Goal: Task Accomplishment & Management: Use online tool/utility

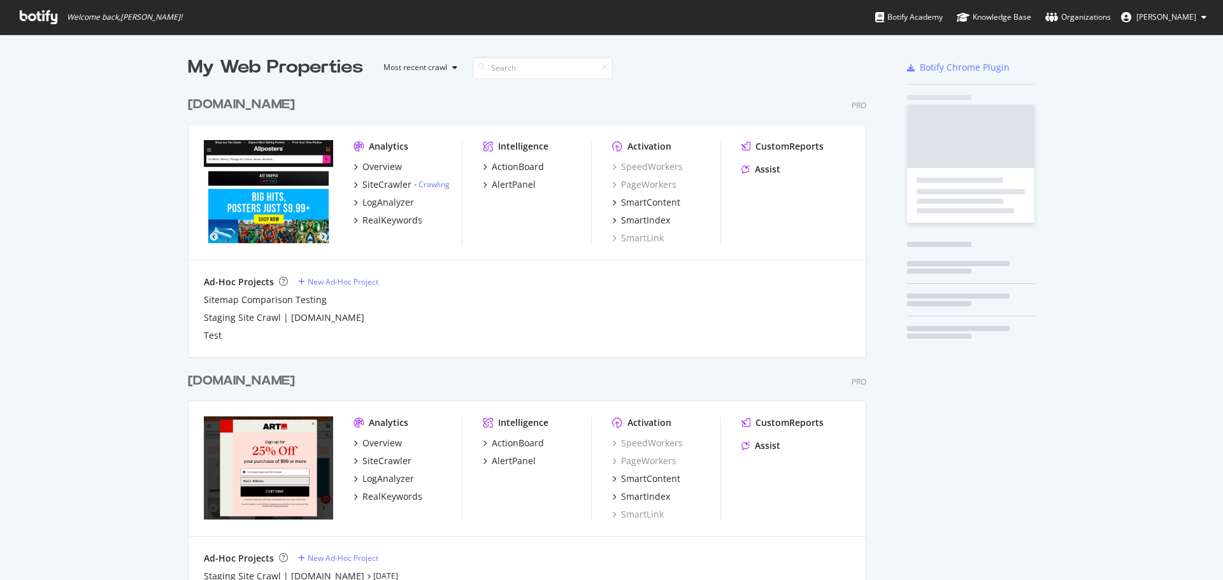
scroll to position [571, 1204]
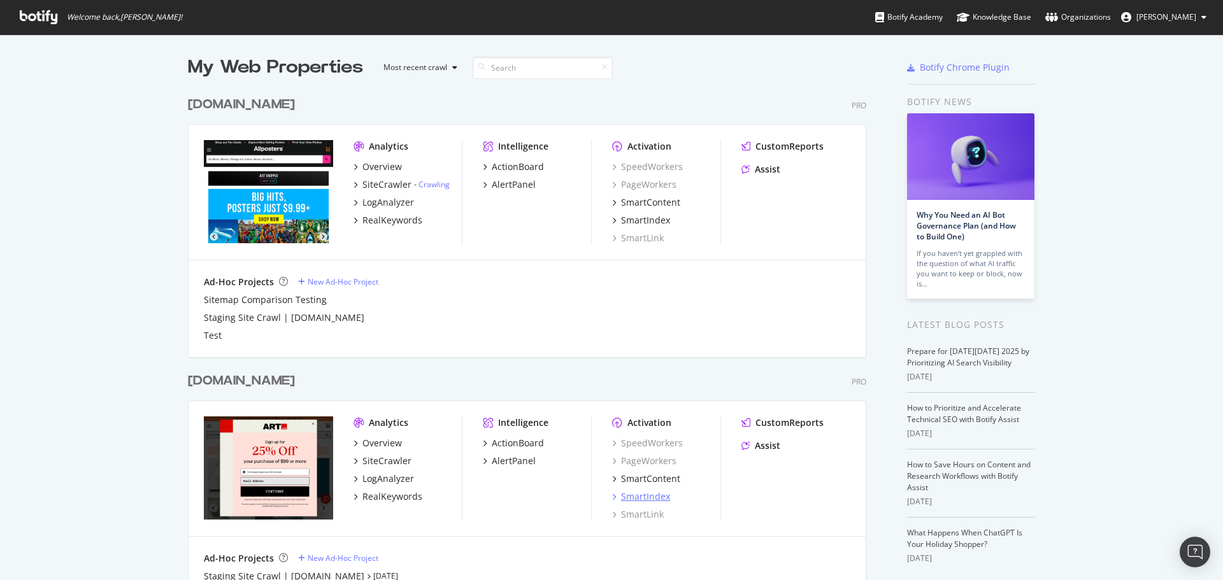
click at [650, 494] on div "SmartIndex" at bounding box center [645, 497] width 49 height 13
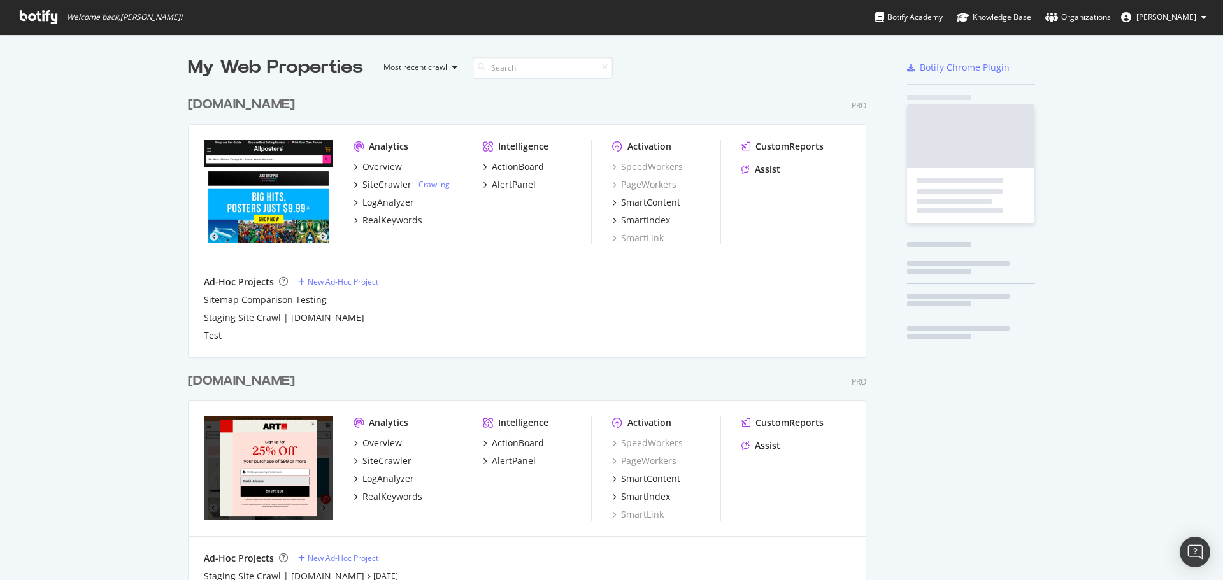
scroll to position [571, 1204]
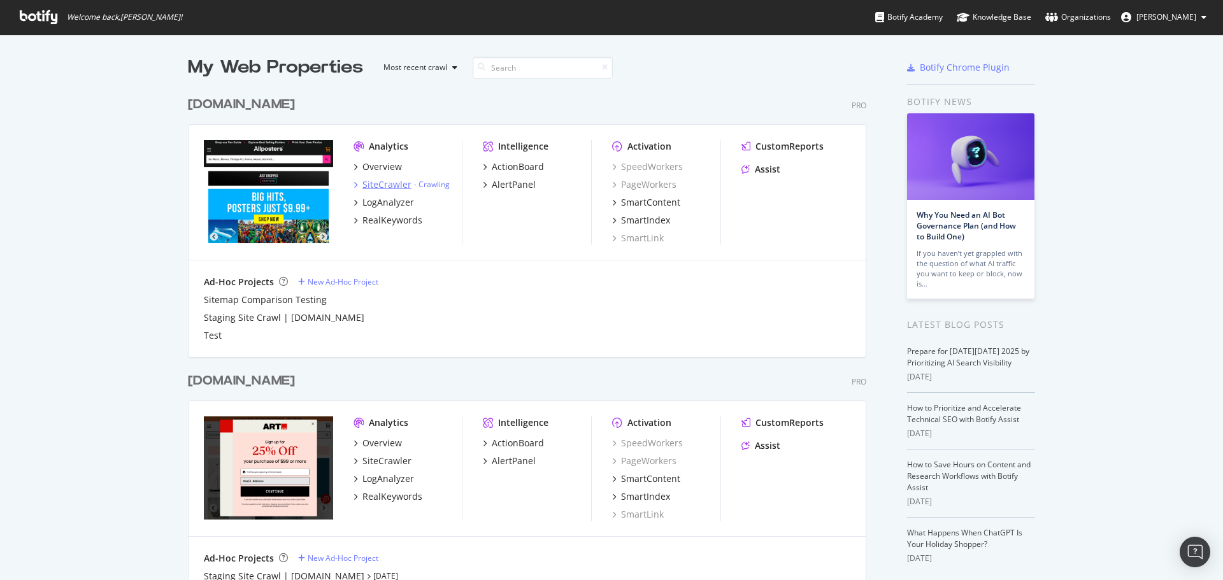
click at [381, 184] on div "SiteCrawler" at bounding box center [387, 184] width 49 height 13
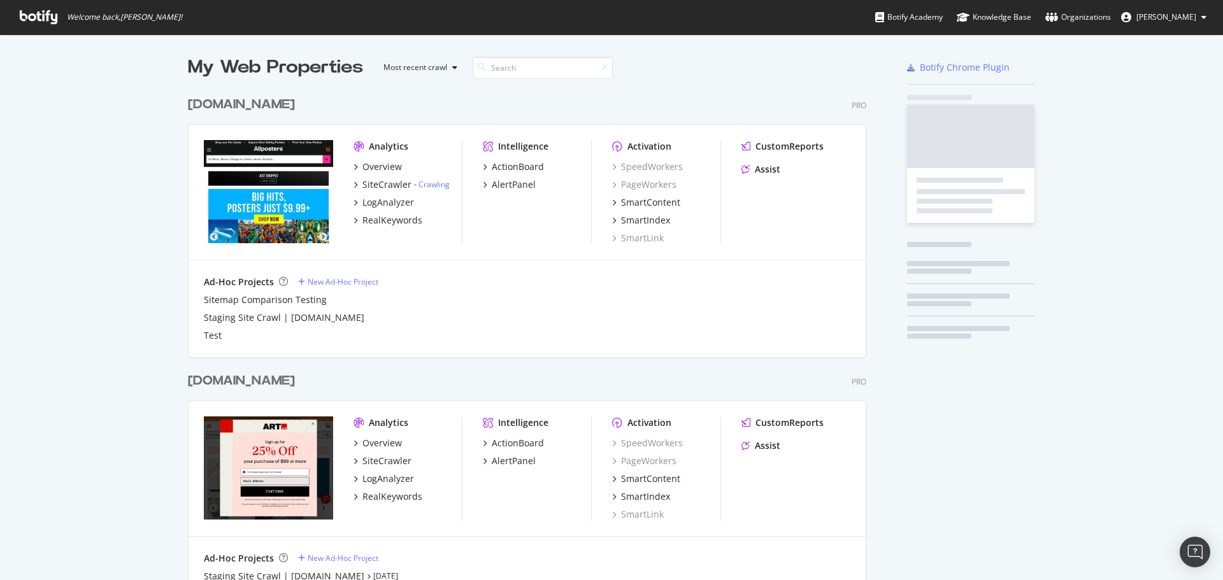
scroll to position [571, 1204]
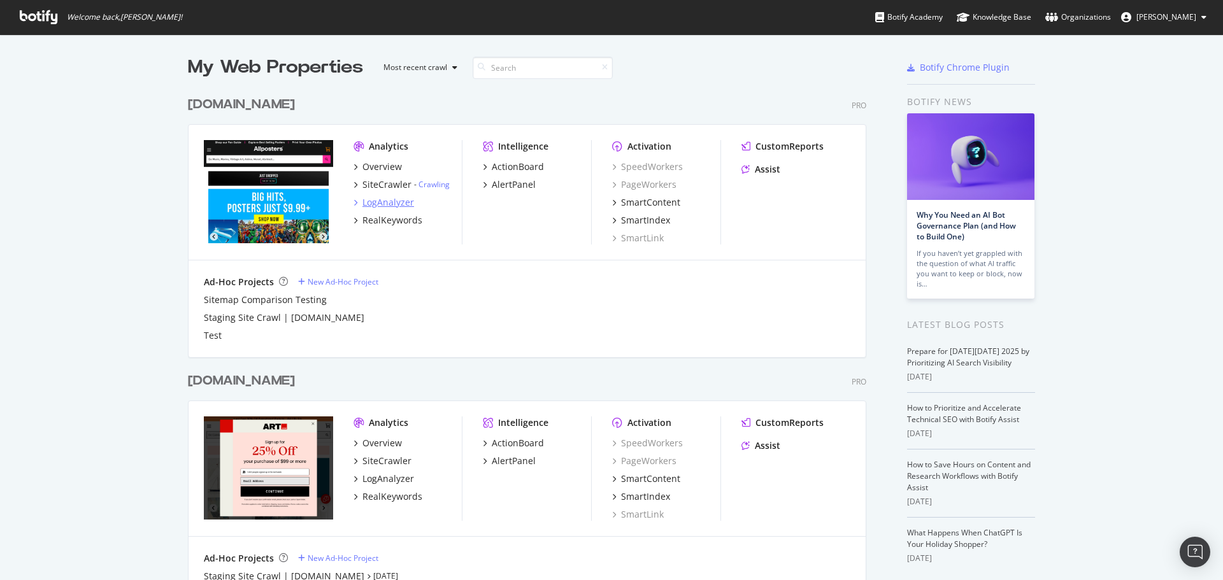
click at [383, 199] on div "LogAnalyzer" at bounding box center [389, 202] width 52 height 13
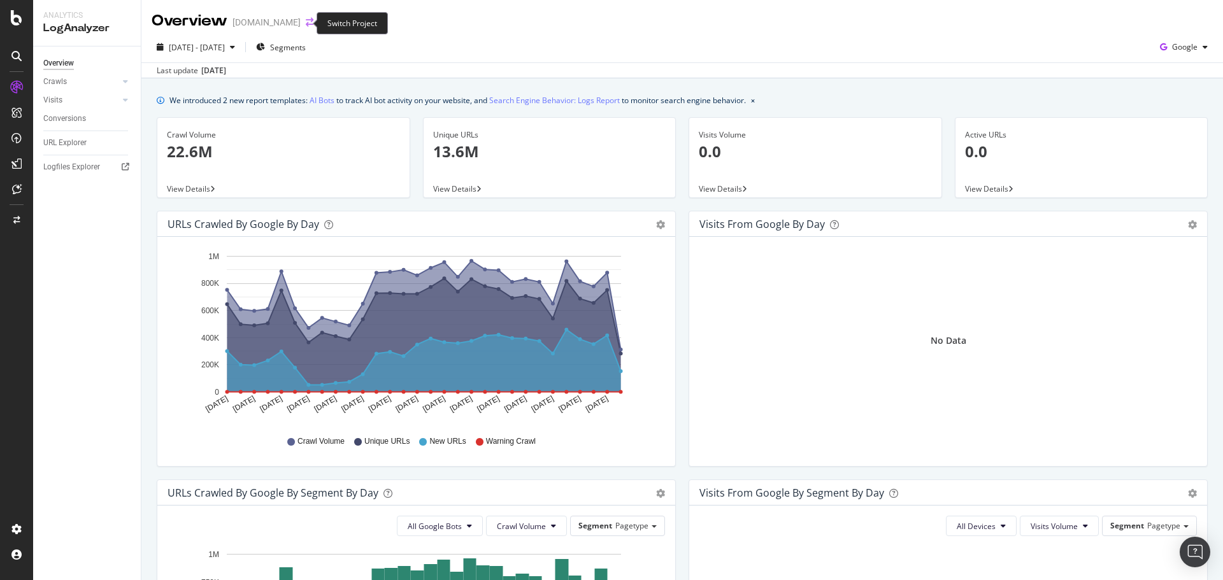
click at [306, 25] on icon "arrow-right-arrow-left" at bounding box center [310, 22] width 8 height 9
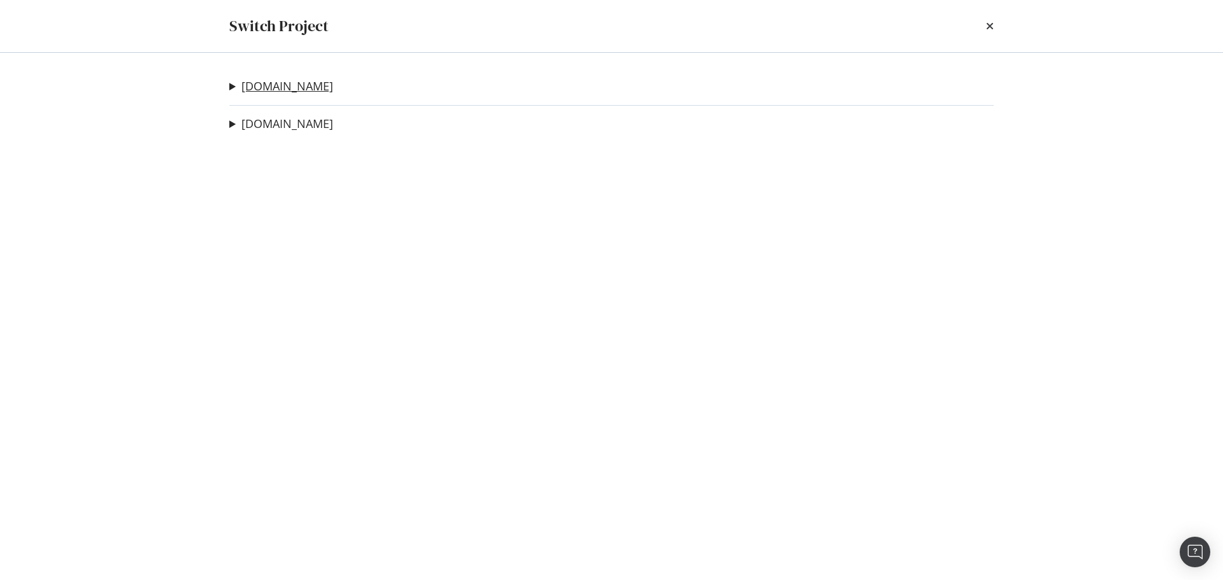
click at [261, 90] on link "[DOMAIN_NAME]" at bounding box center [287, 86] width 92 height 13
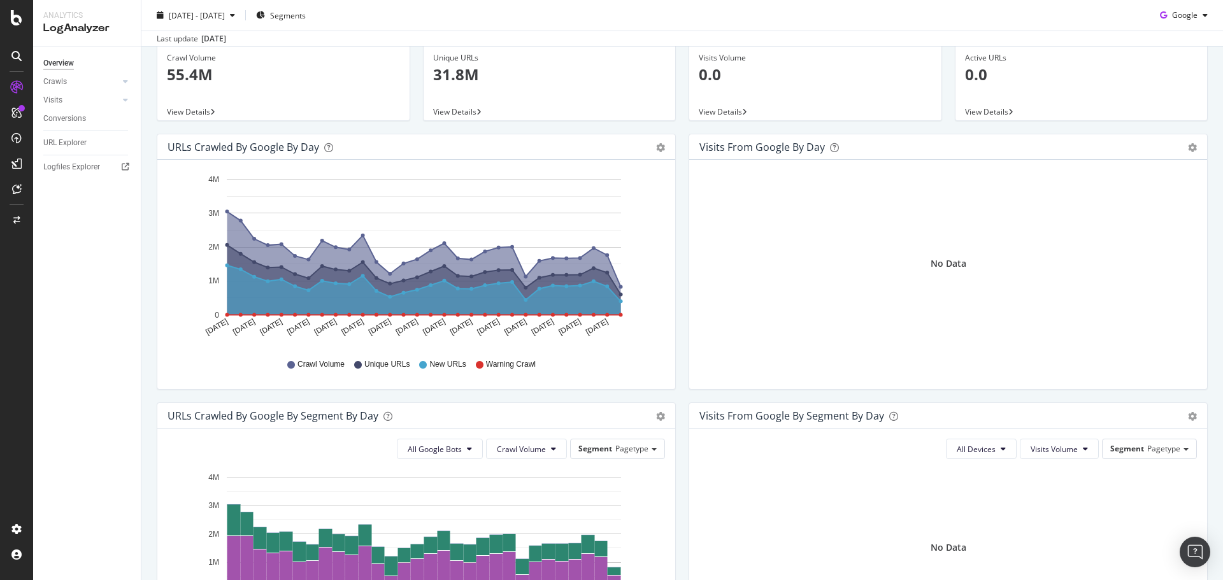
scroll to position [191, 0]
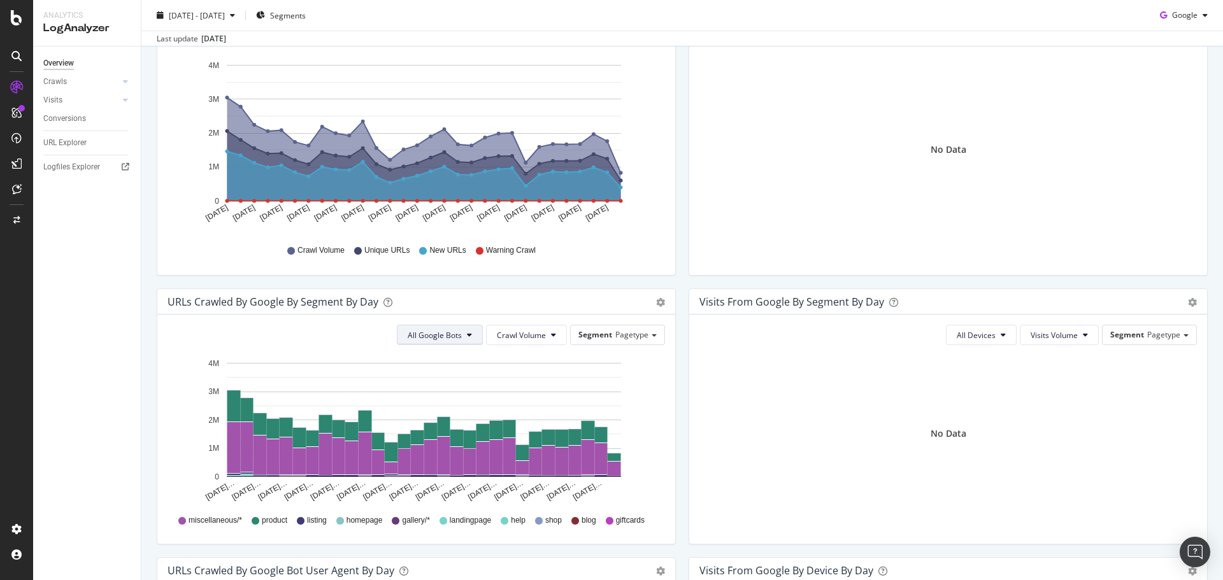
click at [469, 336] on button "All Google Bots" at bounding box center [440, 335] width 86 height 20
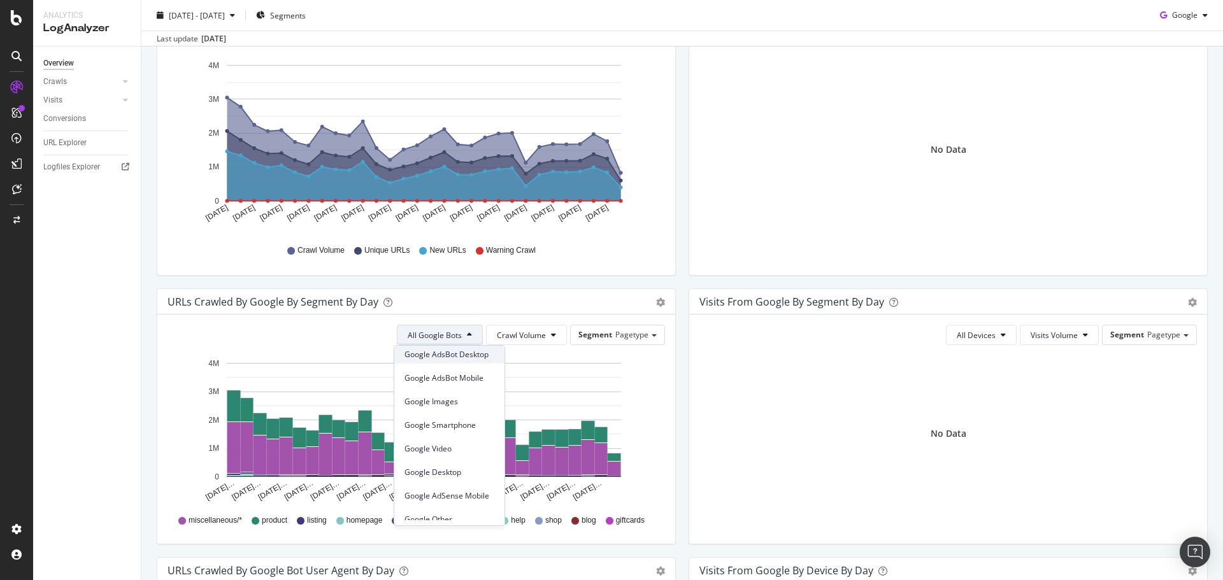
scroll to position [0, 0]
click at [1167, 23] on div "Google" at bounding box center [1184, 15] width 58 height 19
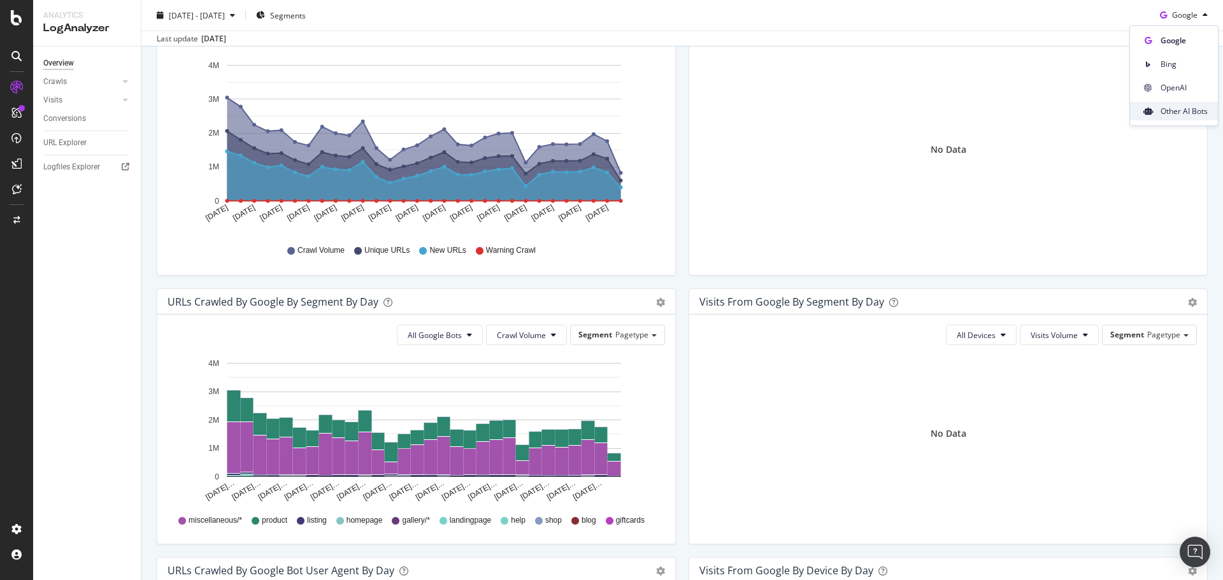
click at [1198, 114] on span "Other AI Bots" at bounding box center [1184, 111] width 47 height 11
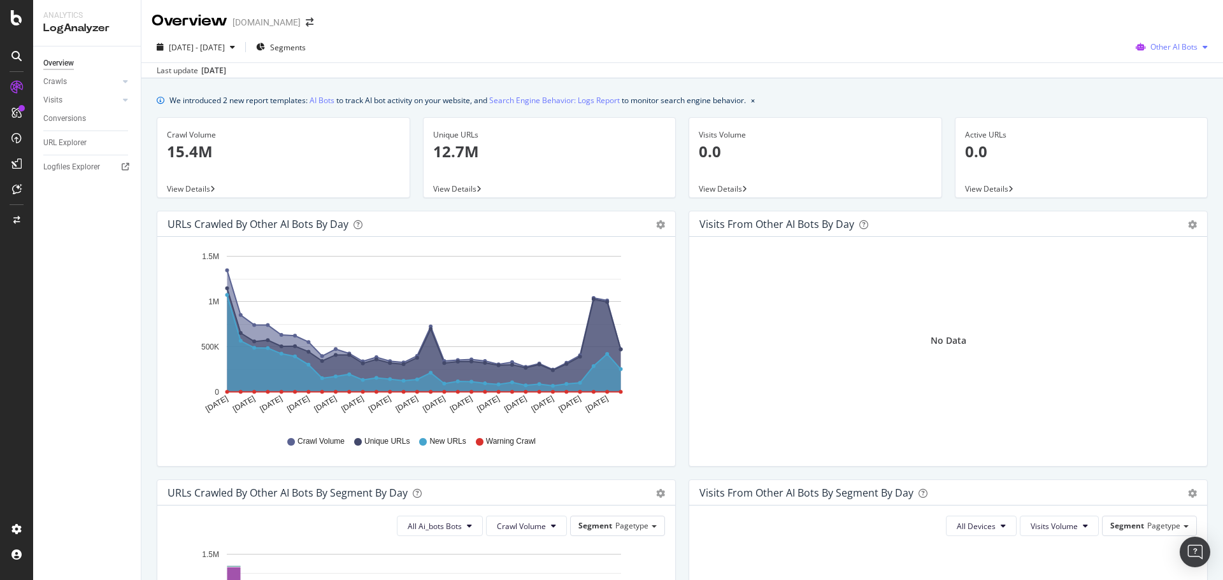
click at [1178, 41] on span "Other AI Bots" at bounding box center [1174, 46] width 47 height 11
click at [1167, 122] on span "OpenAI" at bounding box center [1178, 119] width 50 height 11
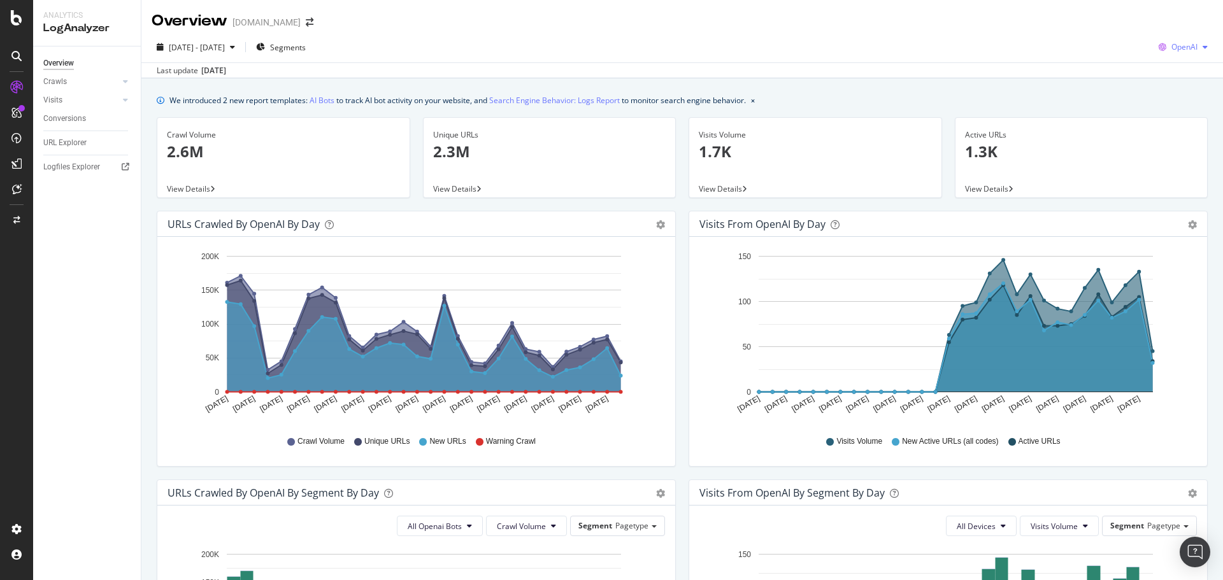
click at [1172, 46] on span "OpenAI" at bounding box center [1185, 46] width 26 height 11
click at [1162, 90] on span "Bing" at bounding box center [1183, 95] width 47 height 11
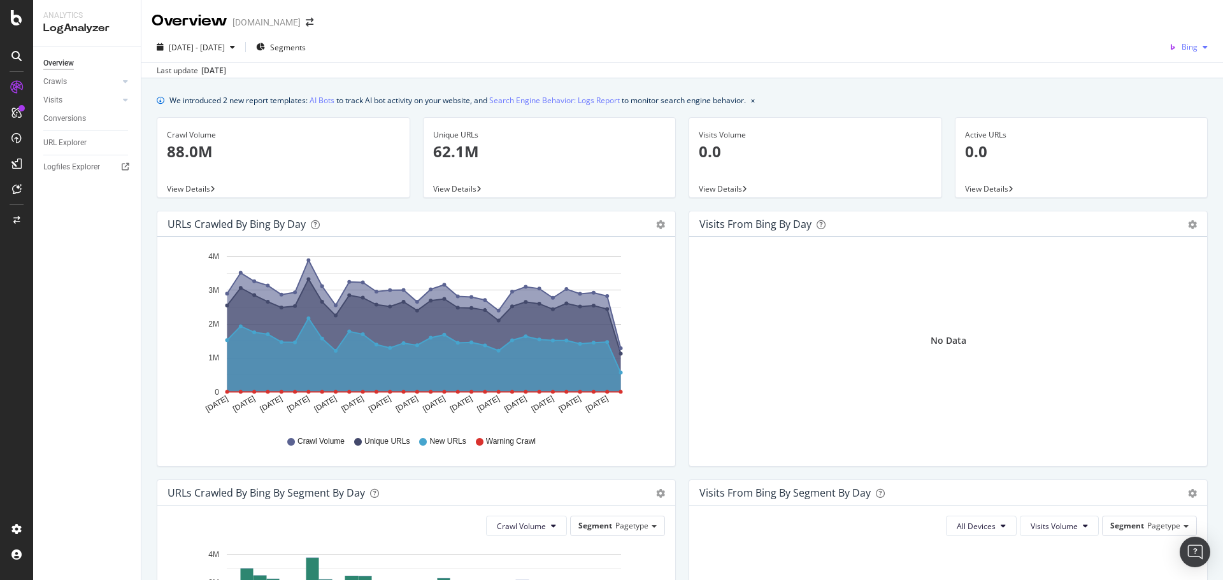
click at [1182, 48] on span "Bing" at bounding box center [1190, 46] width 16 height 11
click at [1171, 118] on span "OpenAI" at bounding box center [1185, 119] width 47 height 11
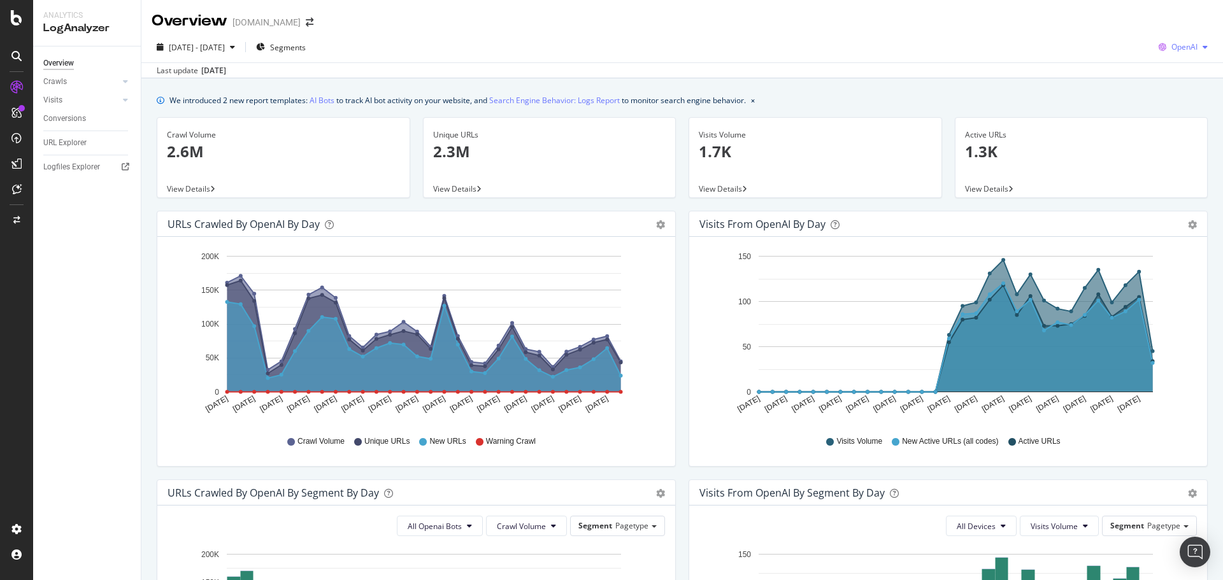
click at [1181, 48] on span "OpenAI" at bounding box center [1185, 46] width 26 height 11
click at [1169, 138] on span "Other AI Bots" at bounding box center [1183, 143] width 47 height 11
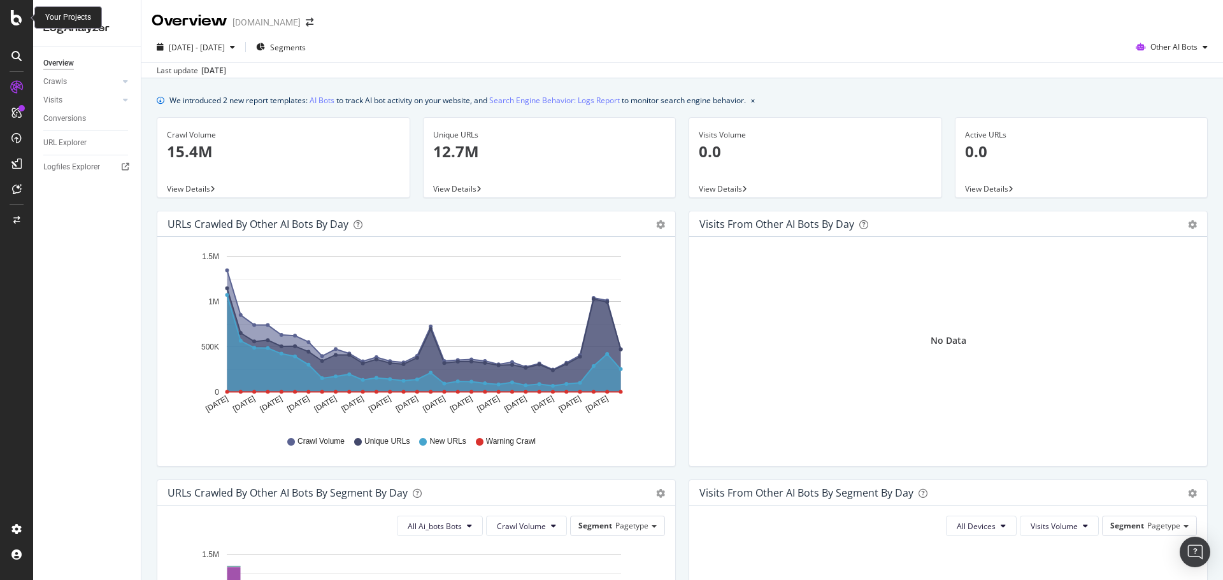
click at [18, 18] on icon at bounding box center [16, 17] width 11 height 15
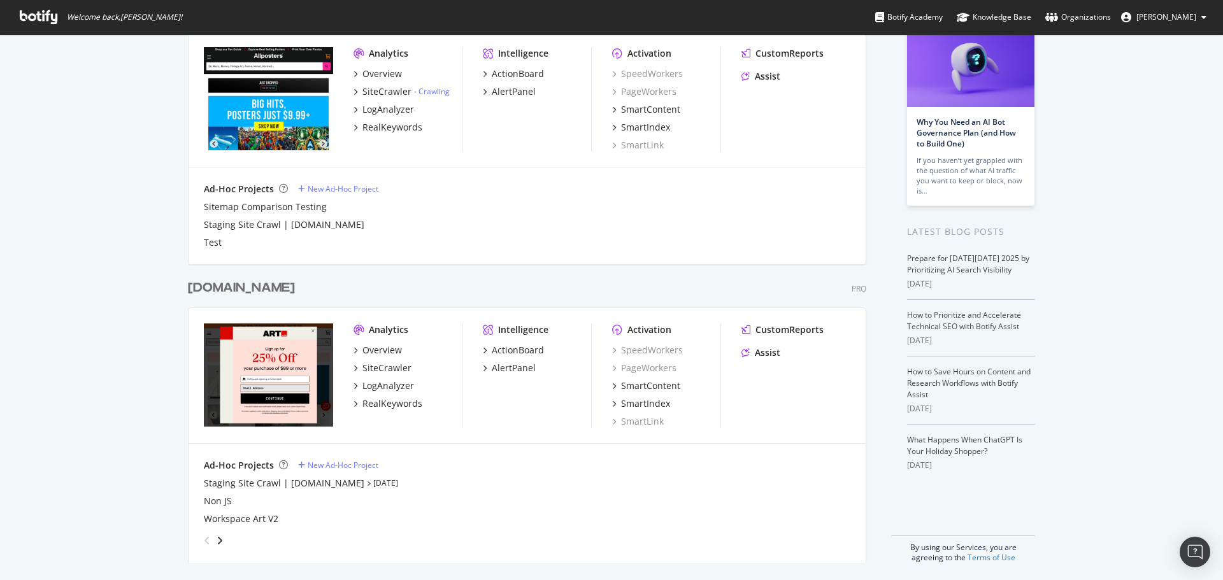
scroll to position [96, 0]
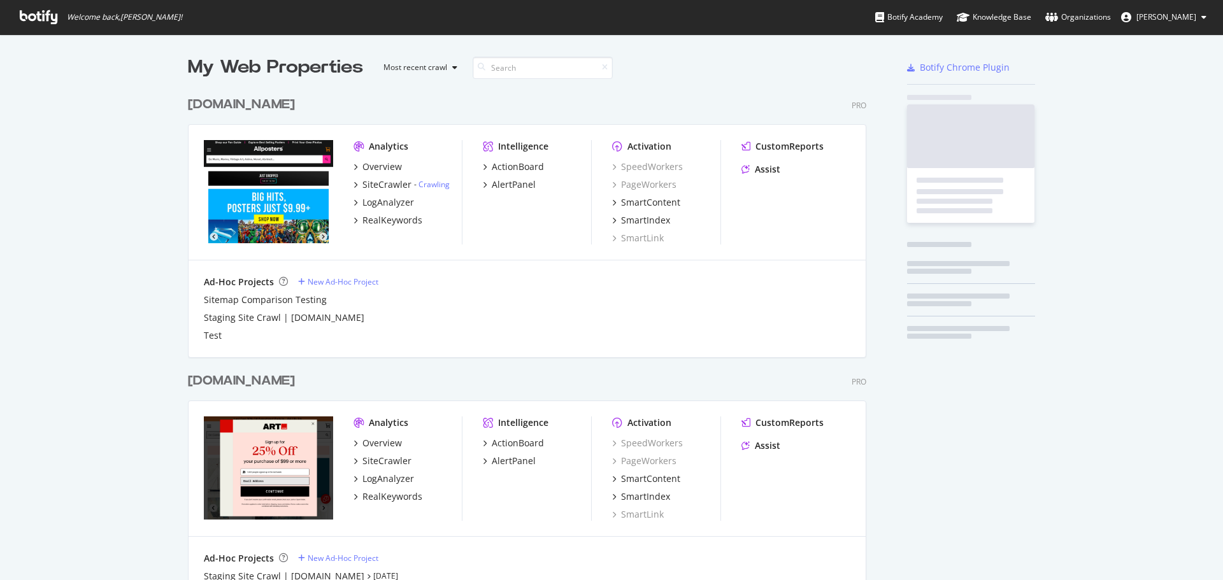
scroll to position [571, 1204]
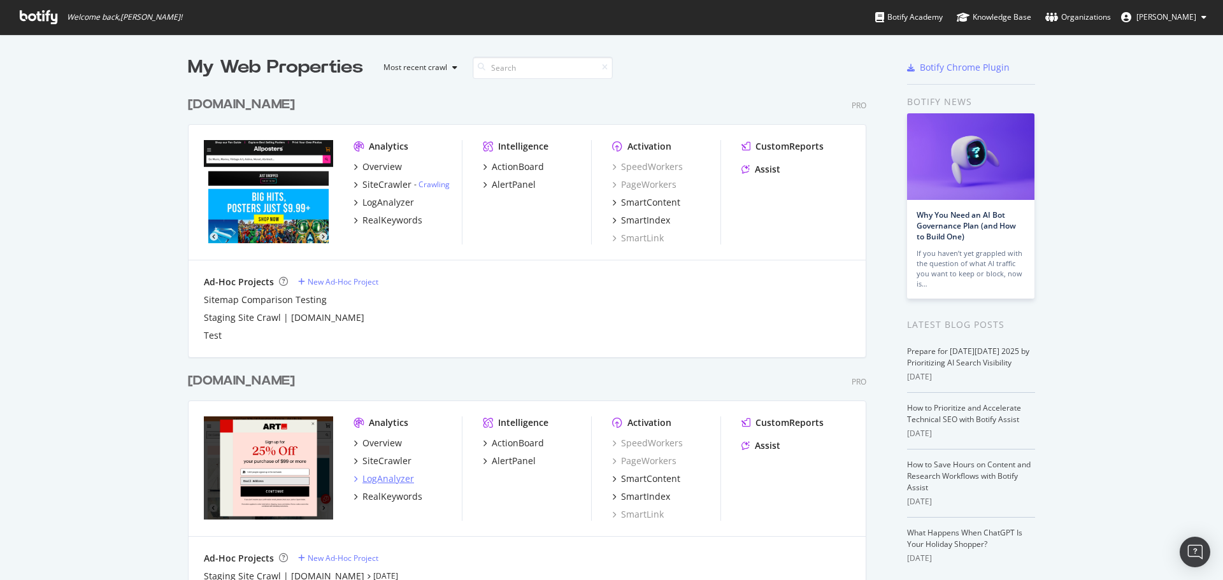
click at [388, 480] on div "LogAnalyzer" at bounding box center [389, 479] width 52 height 13
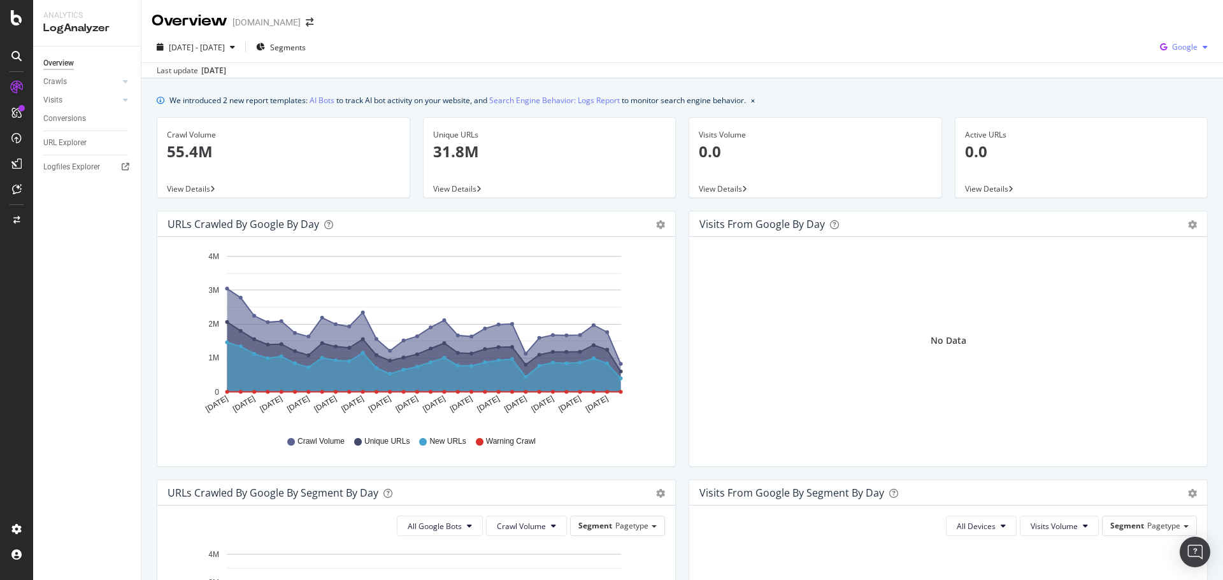
click at [1176, 56] on div "Google" at bounding box center [1184, 47] width 58 height 19
click at [1189, 141] on span "Other AI Bots" at bounding box center [1184, 143] width 47 height 11
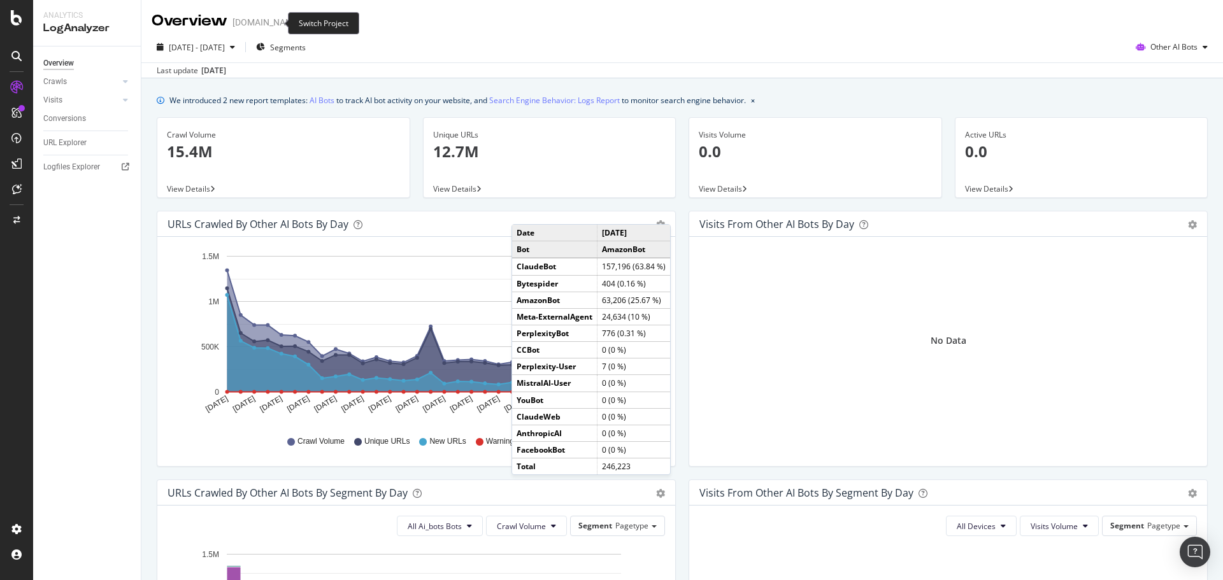
click at [306, 25] on icon "arrow-right-arrow-left" at bounding box center [310, 22] width 8 height 9
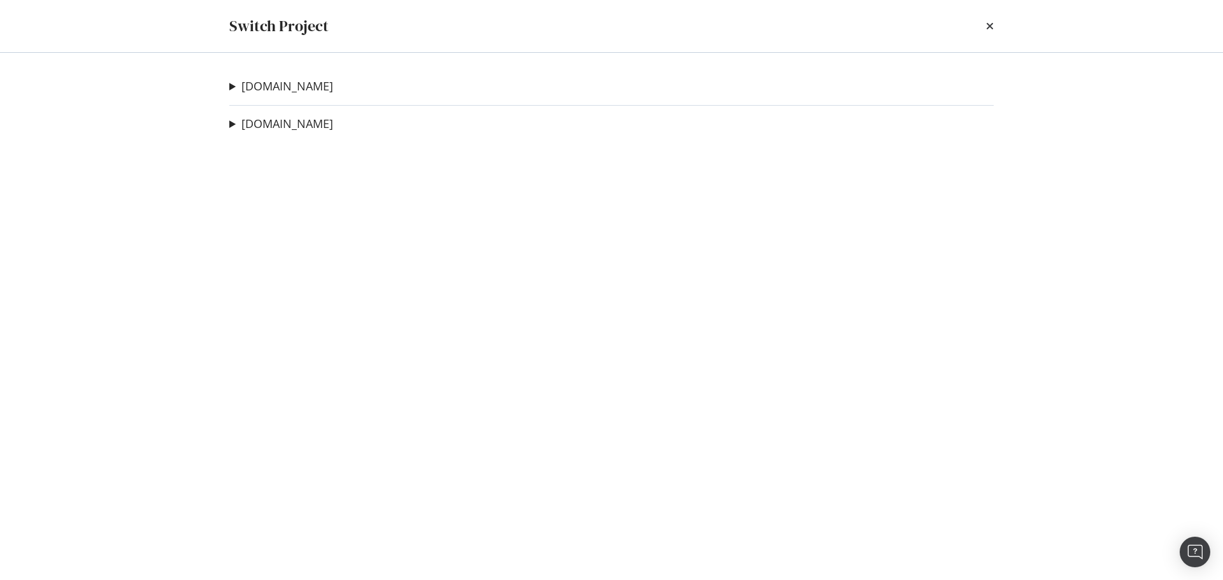
click at [277, 112] on div "[DOMAIN_NAME] Staging Site Crawl | [DOMAIN_NAME] Ad-Hoc Project Non JS Ad-Hoc P…" at bounding box center [612, 317] width 816 height 528
click at [277, 118] on link "[DOMAIN_NAME]" at bounding box center [287, 123] width 92 height 13
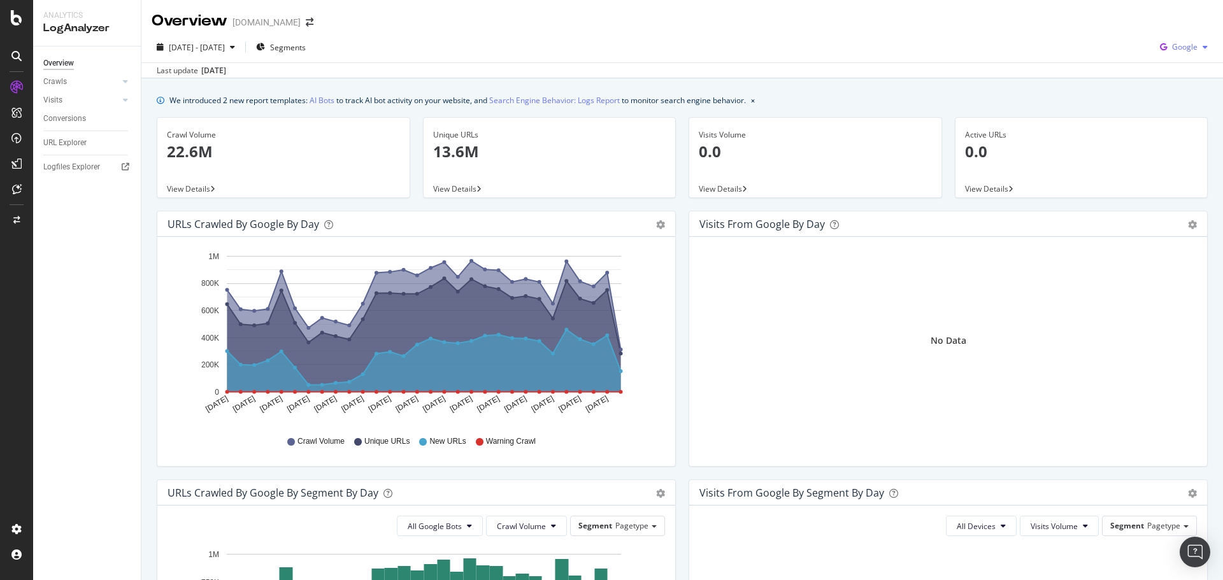
click at [1189, 42] on div "Google" at bounding box center [1184, 47] width 58 height 19
click at [1184, 150] on div "Other AI Bots" at bounding box center [1174, 143] width 88 height 18
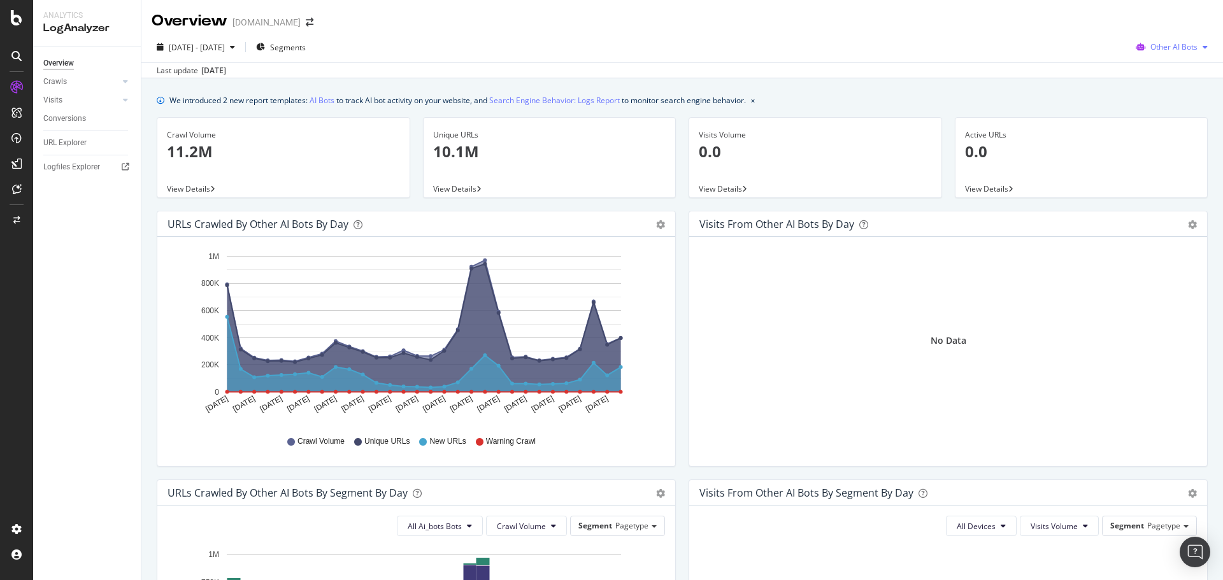
click at [1178, 47] on span "Other AI Bots" at bounding box center [1174, 46] width 47 height 11
click at [1177, 71] on span "Google" at bounding box center [1178, 72] width 50 height 11
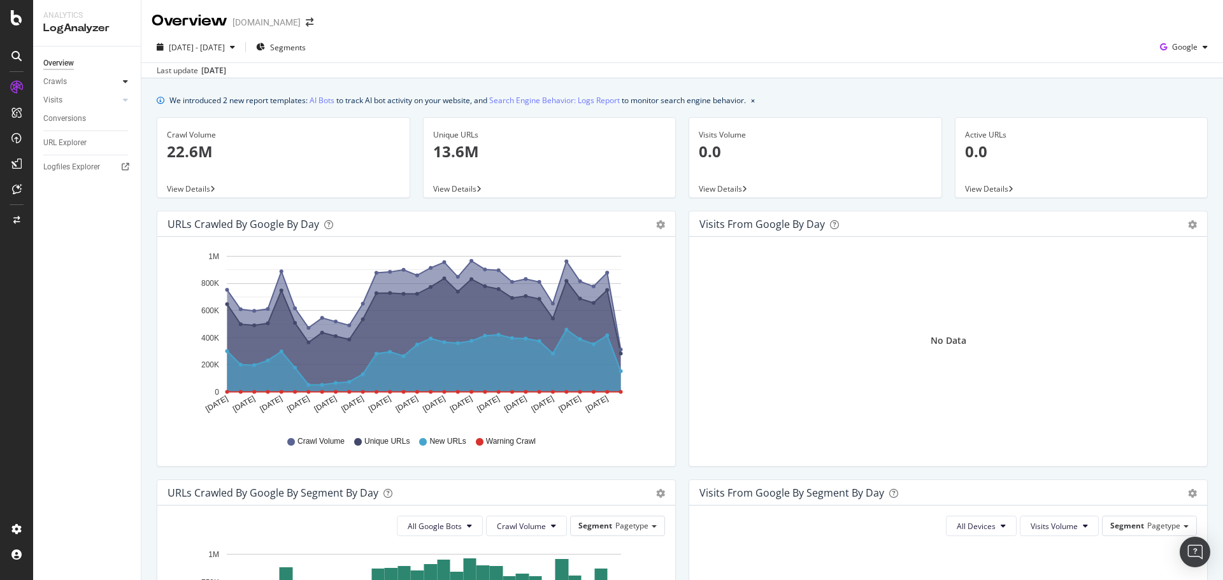
click at [126, 84] on icon at bounding box center [125, 82] width 5 height 8
click at [98, 104] on div "Daily Distribution" at bounding box center [78, 100] width 59 height 13
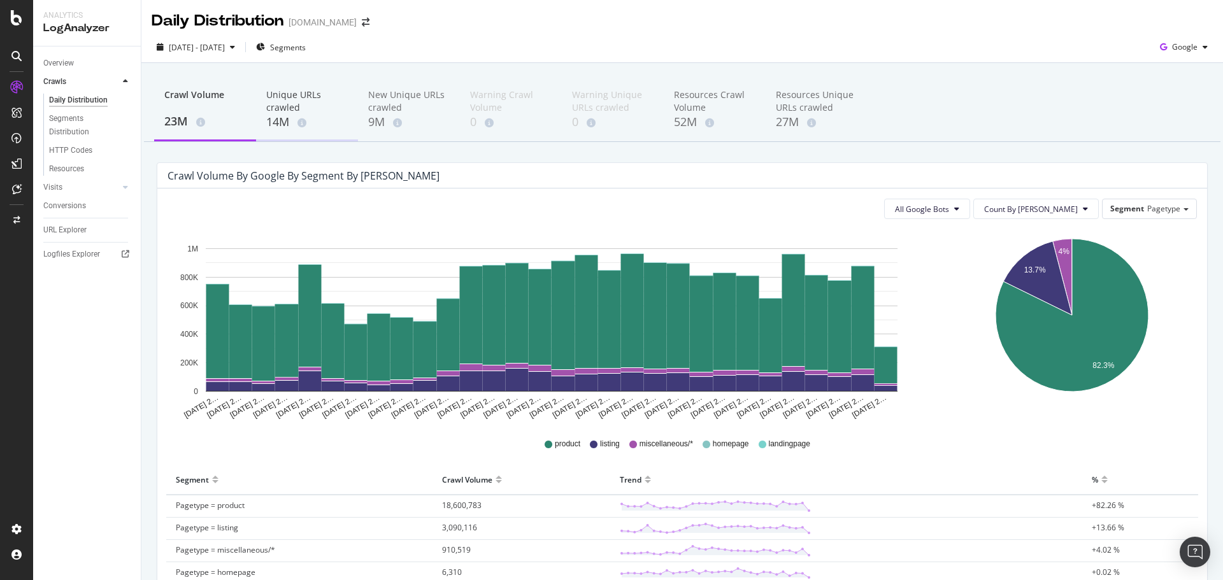
click at [271, 105] on div "Unique URLs crawled" at bounding box center [307, 101] width 82 height 25
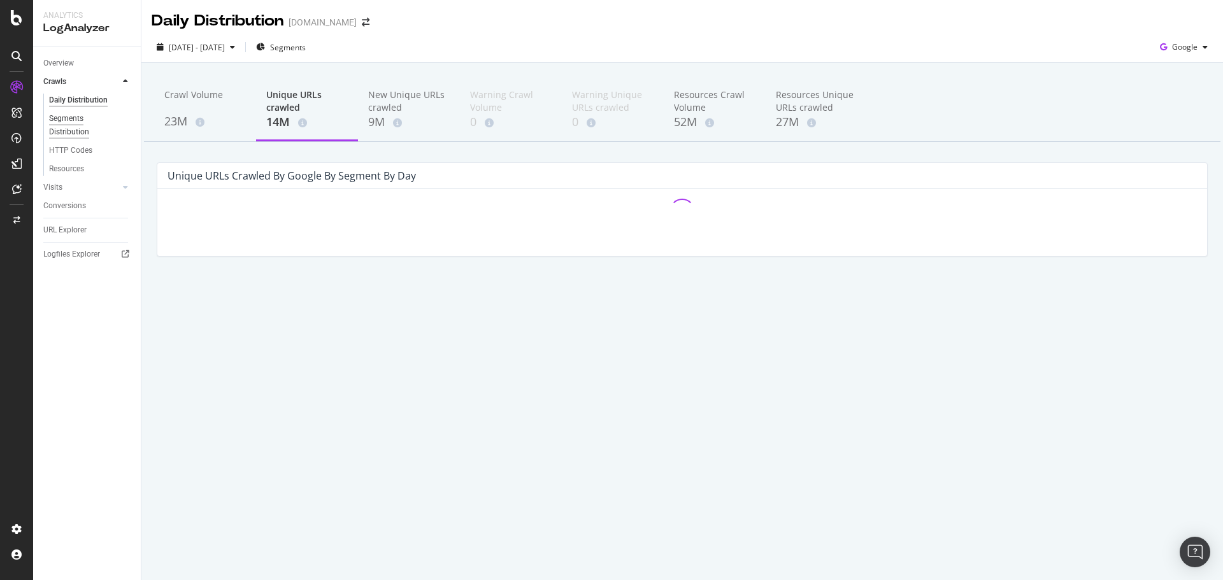
click at [70, 122] on div "Segments Distribution" at bounding box center [84, 125] width 71 height 27
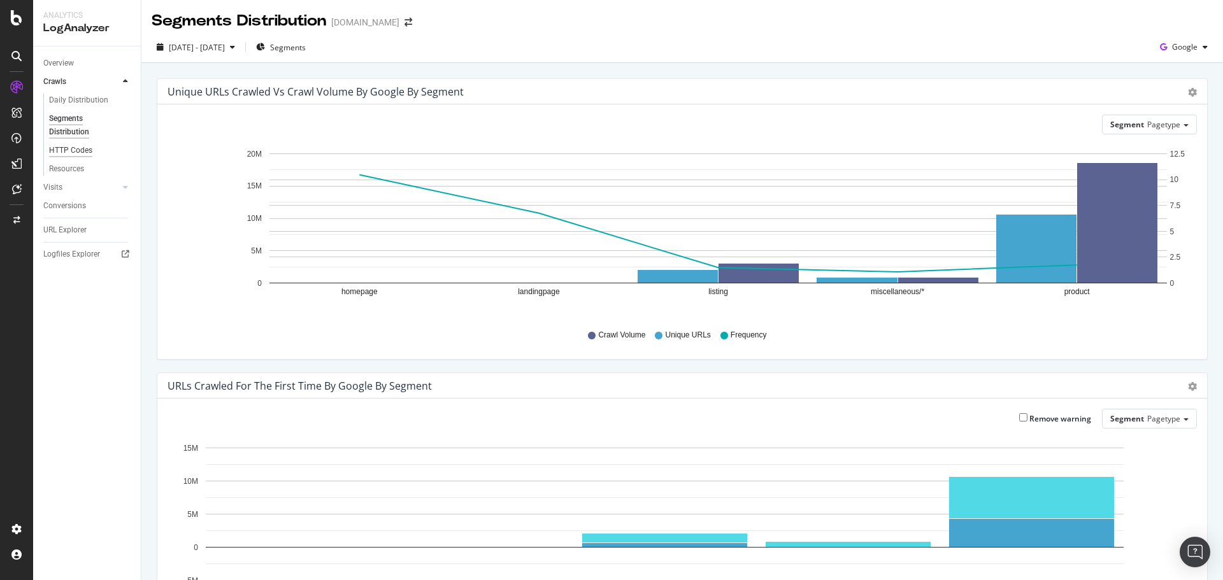
click at [87, 148] on div "HTTP Codes" at bounding box center [70, 150] width 43 height 13
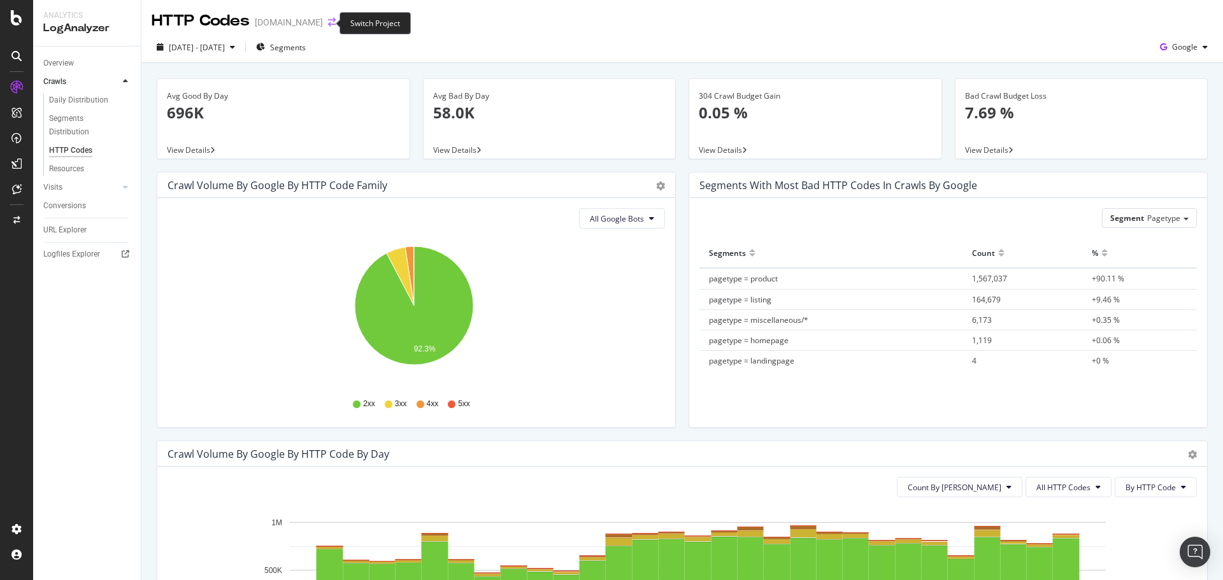
click at [328, 23] on icon "arrow-right-arrow-left" at bounding box center [332, 22] width 8 height 9
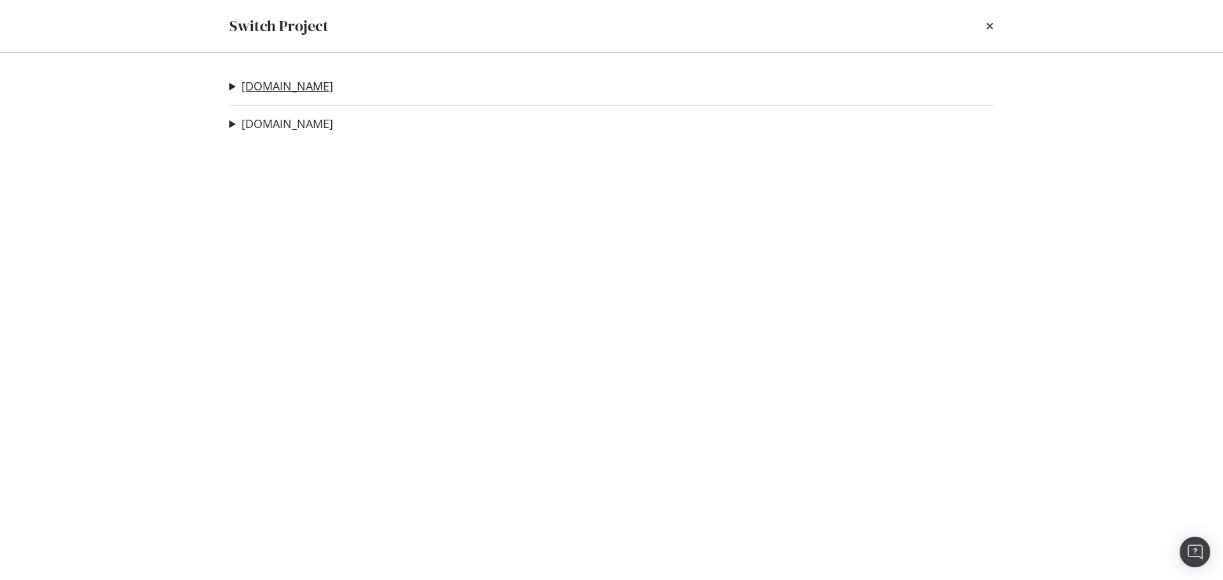
click at [241, 88] on link "[DOMAIN_NAME]" at bounding box center [287, 86] width 92 height 13
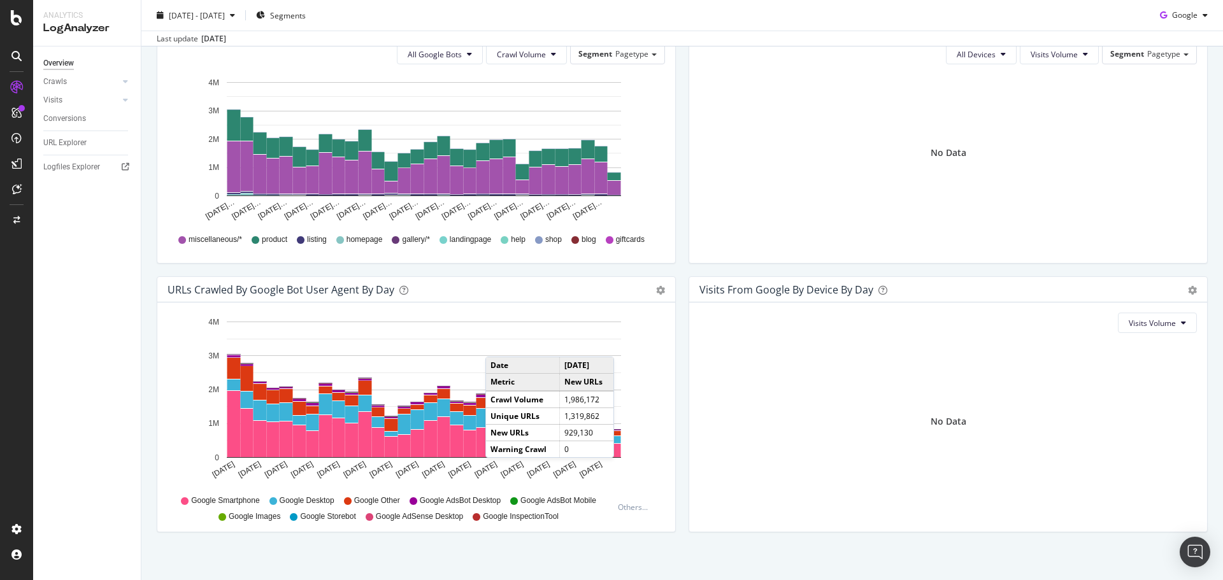
scroll to position [482, 0]
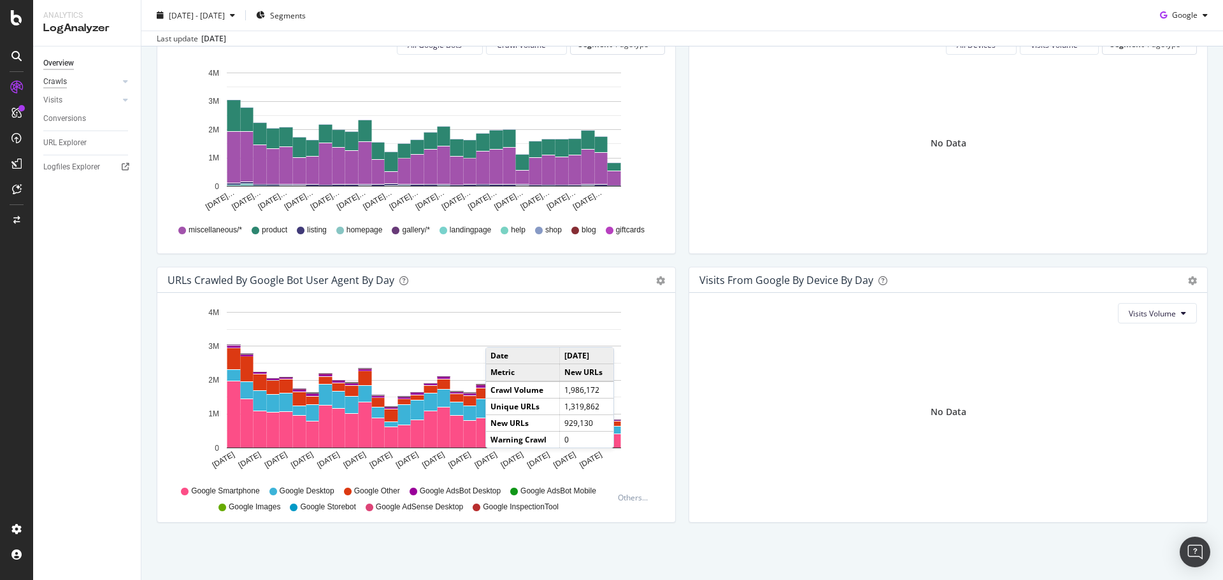
click at [57, 78] on div "Crawls" at bounding box center [55, 81] width 24 height 13
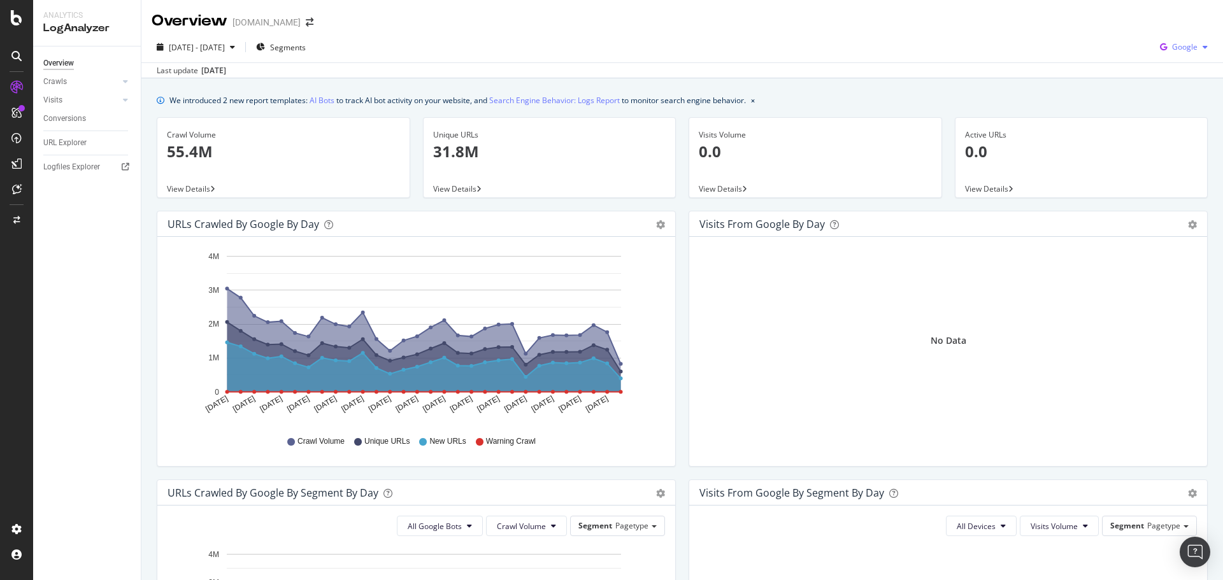
click at [1172, 49] on span "Google" at bounding box center [1184, 46] width 25 height 11
click at [1190, 138] on span "Other AI Bots" at bounding box center [1184, 143] width 47 height 11
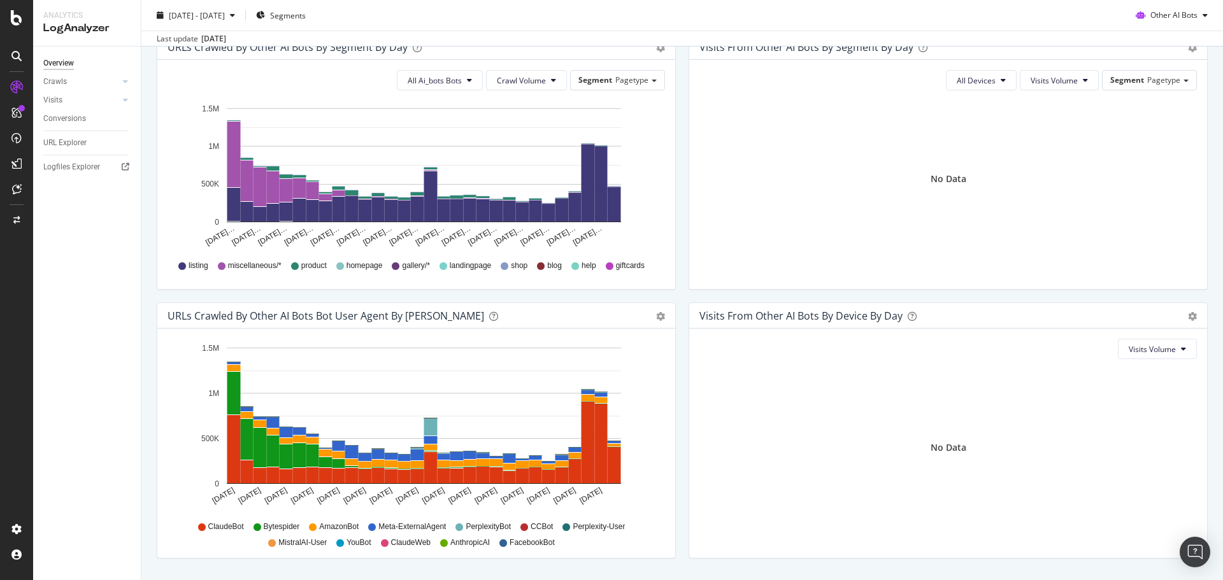
scroll to position [482, 0]
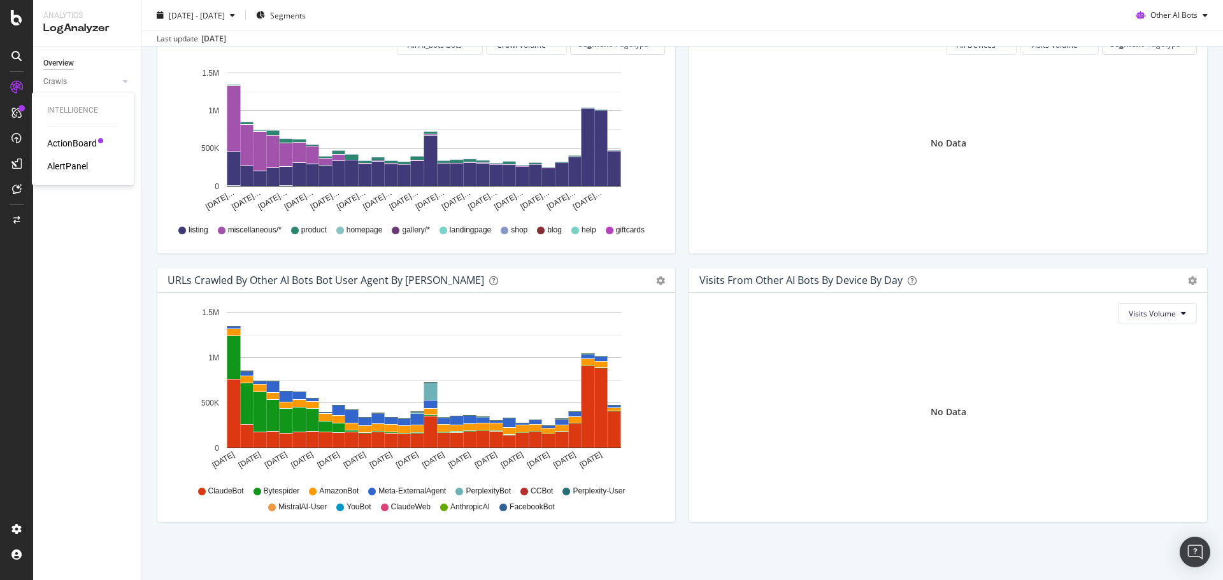
click at [64, 138] on div "ActionBoard" at bounding box center [72, 143] width 50 height 13
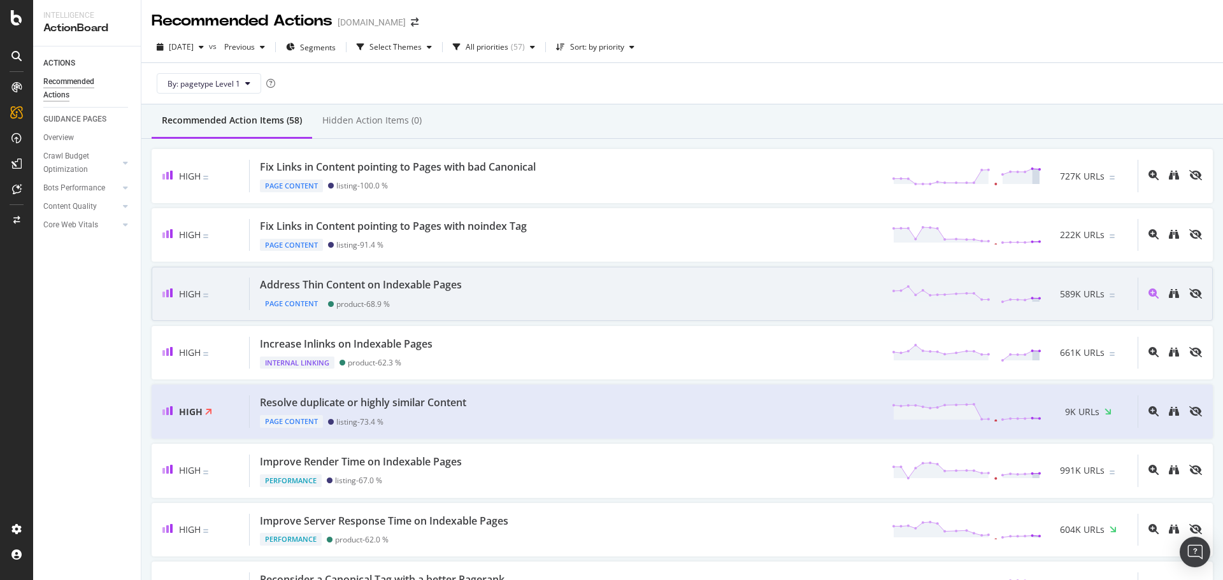
click at [688, 294] on div "Address Thin Content on Indexable Pages Page Content product - 68.9 % 589K URLs" at bounding box center [694, 294] width 888 height 32
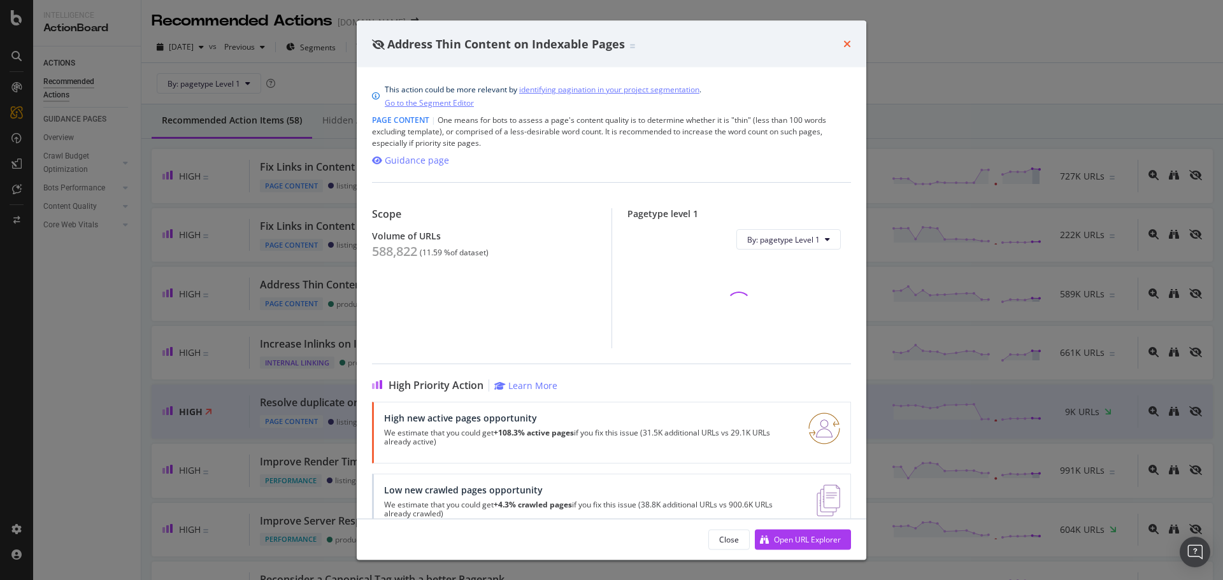
click at [847, 44] on icon "times" at bounding box center [848, 44] width 8 height 10
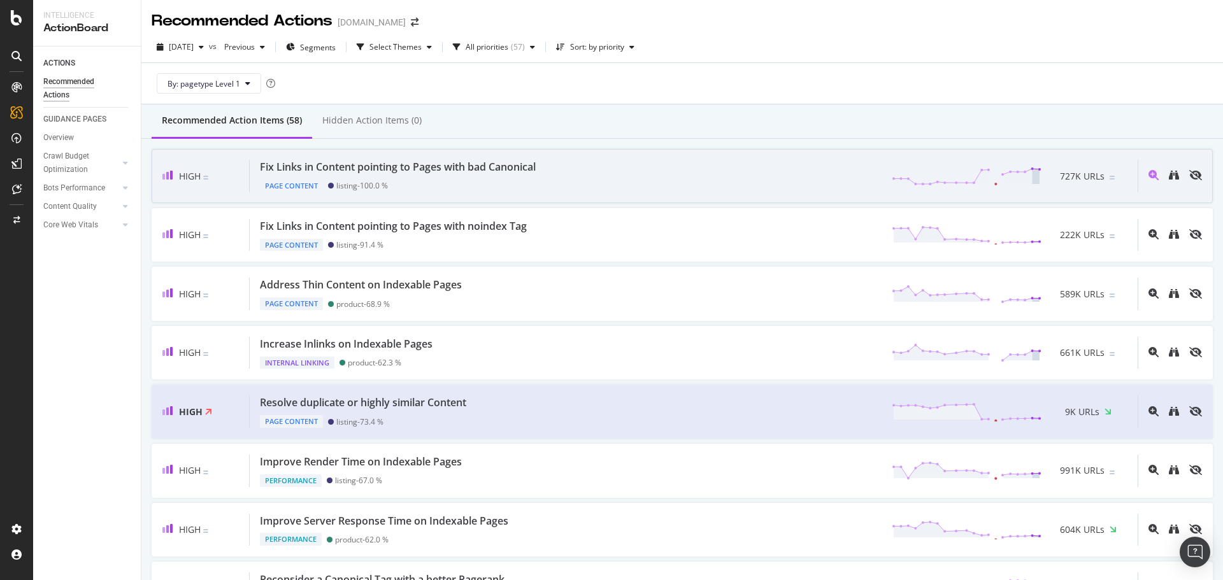
click at [677, 182] on div "Fix Links in Content pointing to Pages with bad Canonical Page Content listing …" at bounding box center [694, 176] width 888 height 32
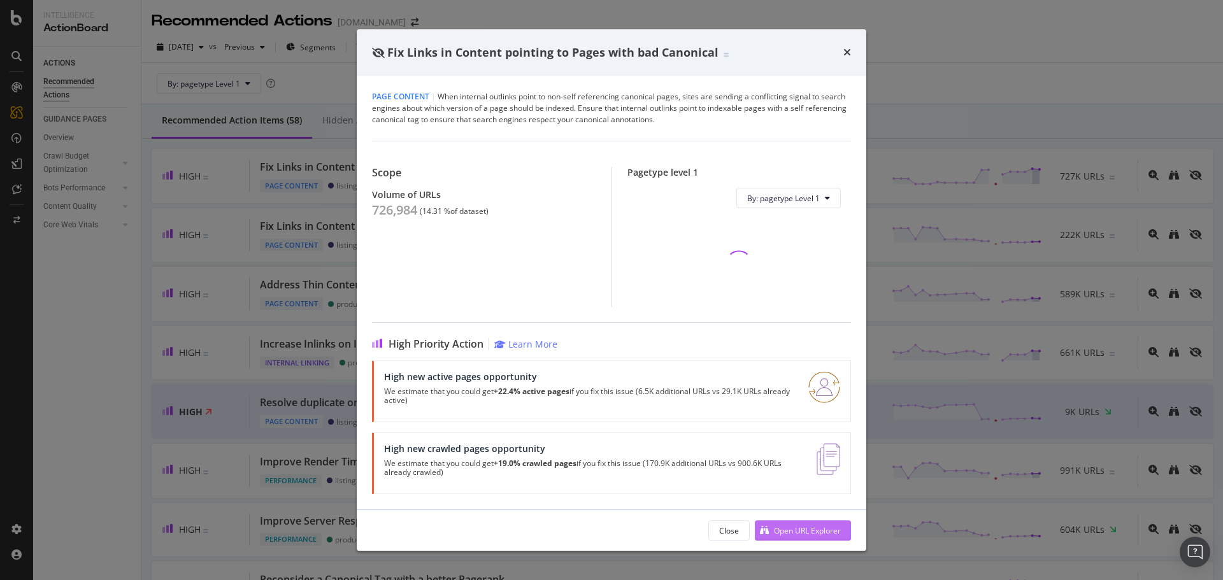
click at [793, 526] on div "Open URL Explorer" at bounding box center [807, 531] width 67 height 11
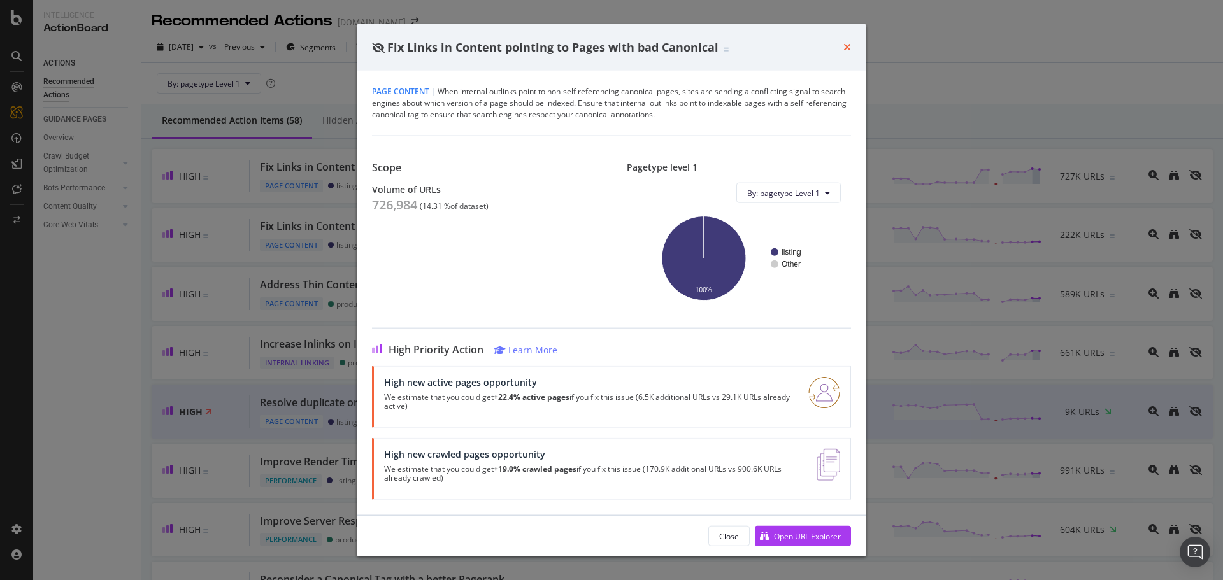
click at [850, 45] on icon "times" at bounding box center [848, 47] width 8 height 10
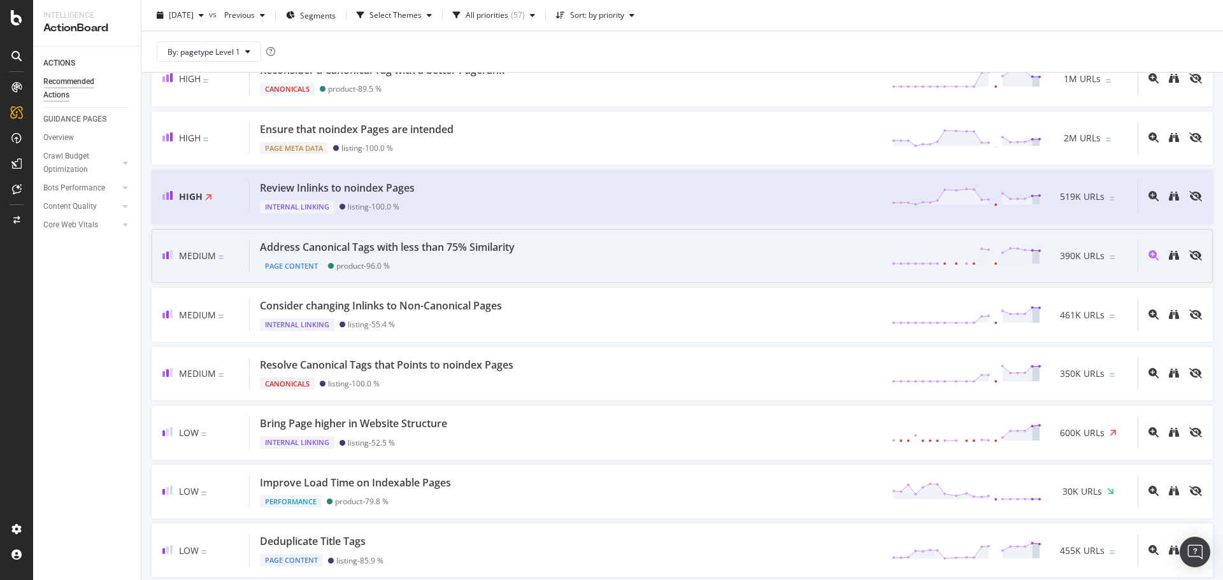
scroll to position [573, 0]
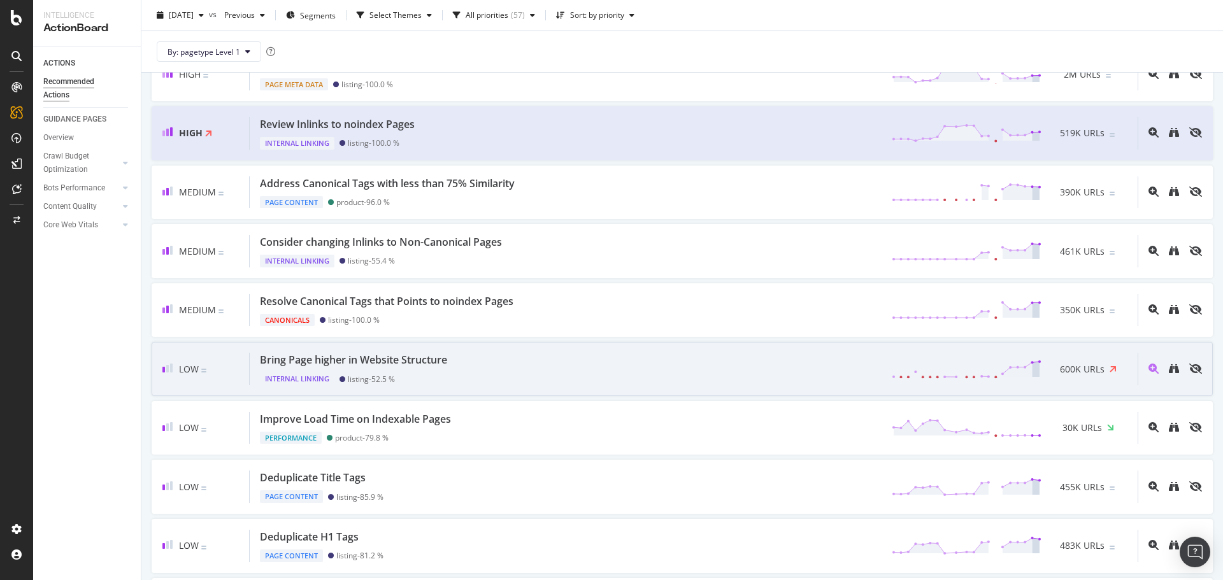
click at [735, 373] on div "Bring Page higher in Website Structure Internal Linking listing - 52.5 % 600K U…" at bounding box center [694, 369] width 888 height 32
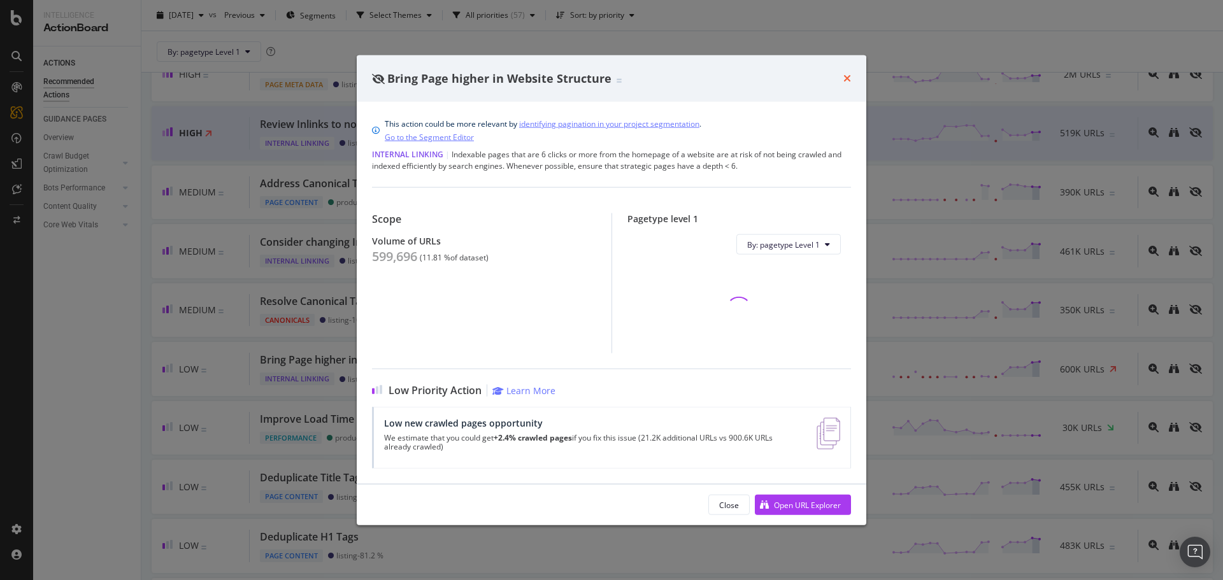
click at [845, 77] on icon "times" at bounding box center [848, 78] width 8 height 10
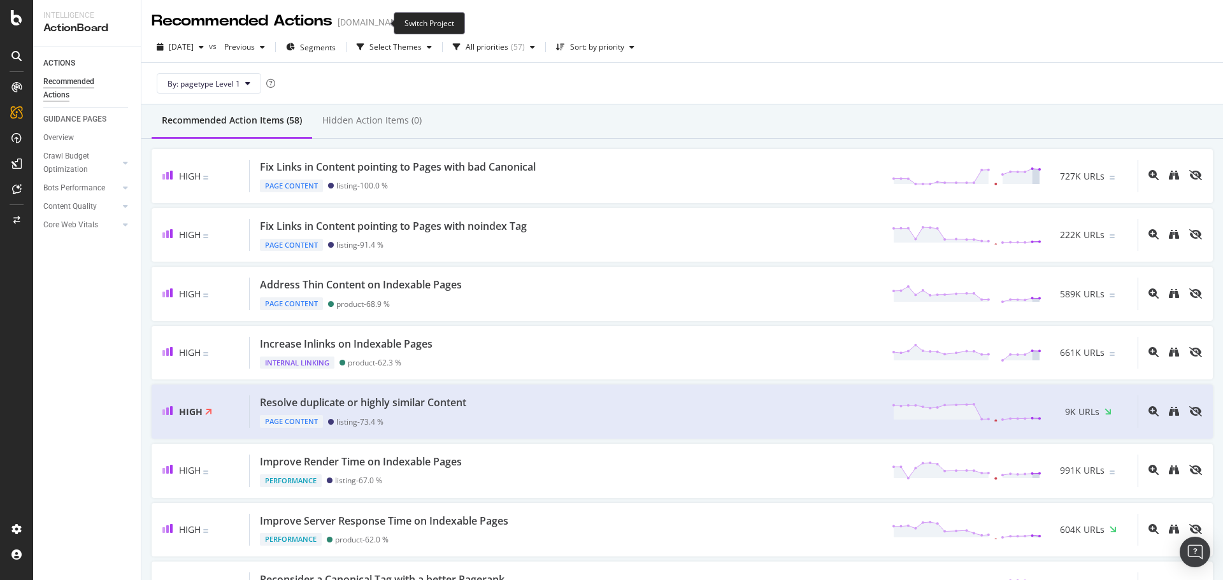
click at [411, 22] on icon "arrow-right-arrow-left" at bounding box center [415, 22] width 8 height 9
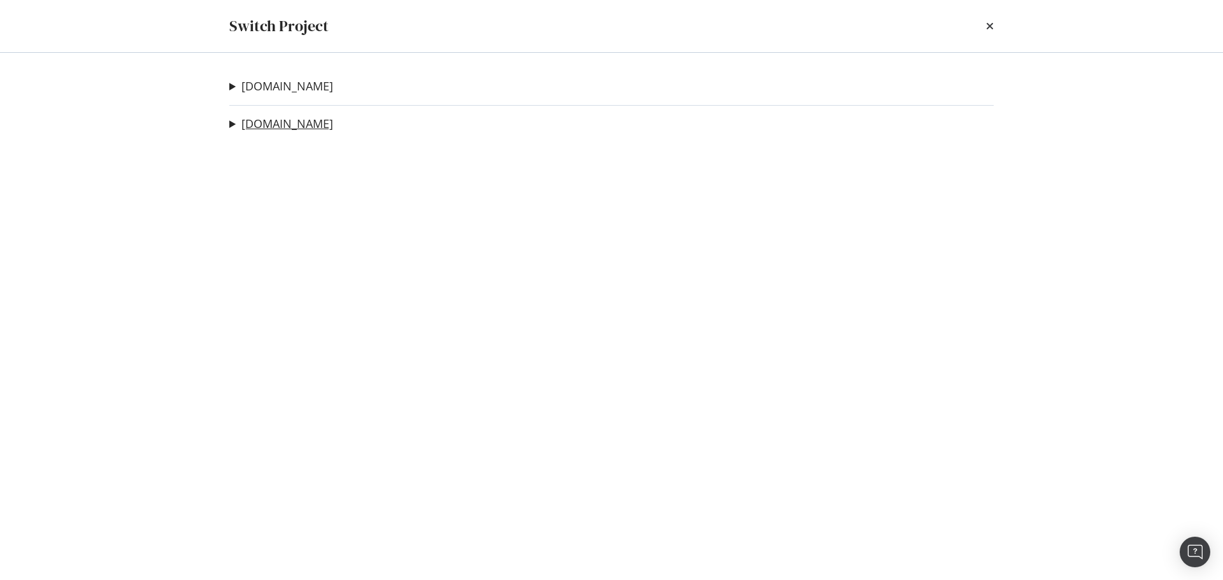
click at [275, 127] on link "[DOMAIN_NAME]" at bounding box center [287, 123] width 92 height 13
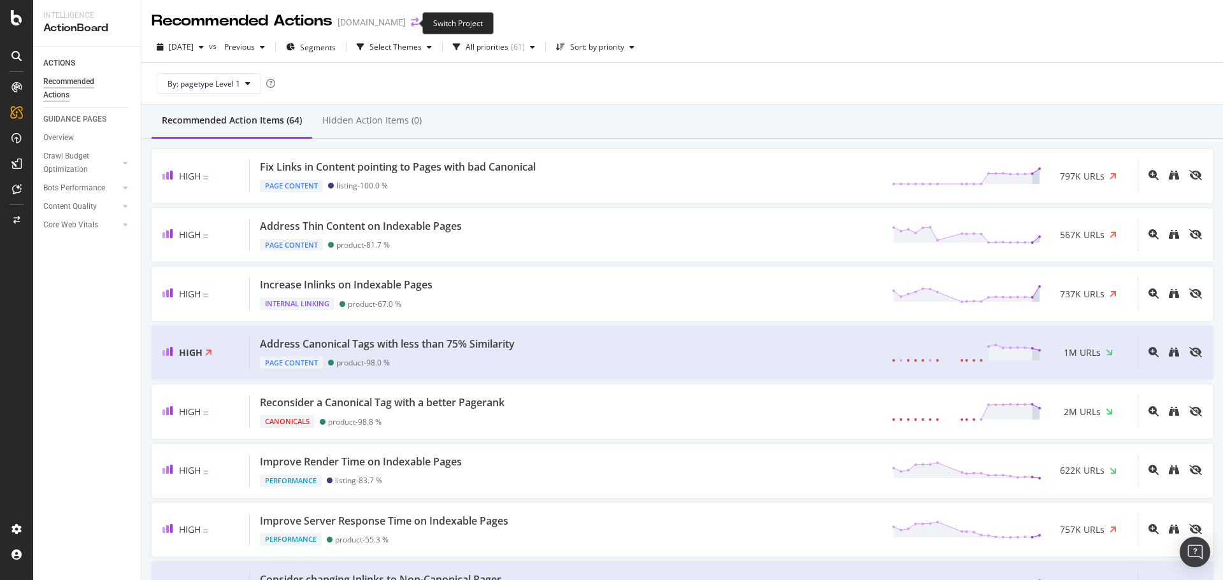
click at [412, 22] on icon "arrow-right-arrow-left" at bounding box center [415, 22] width 8 height 9
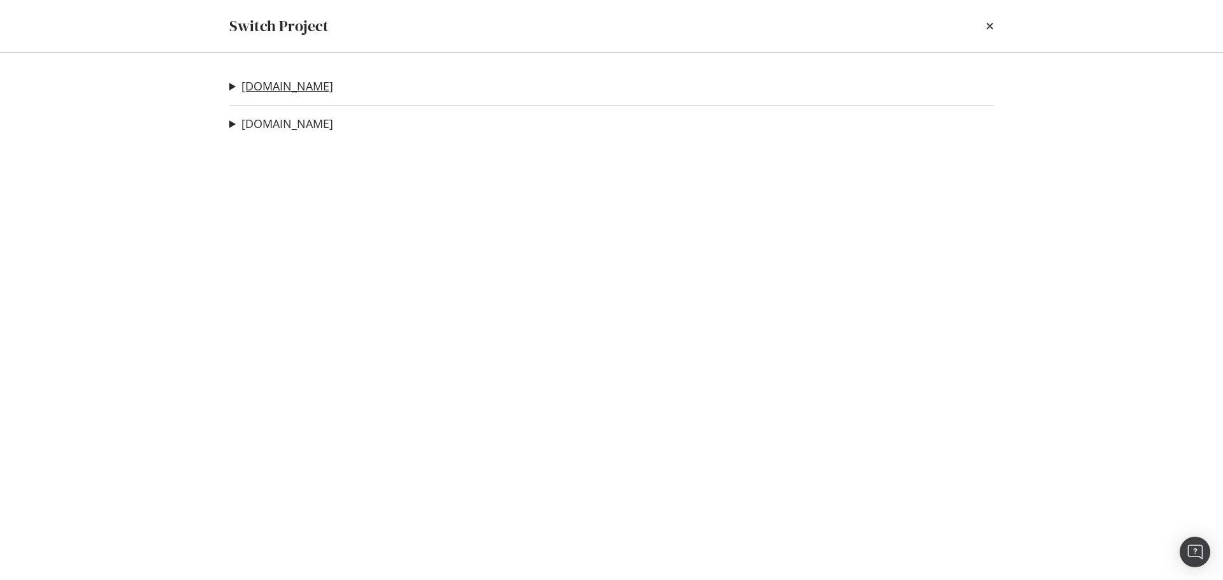
click at [275, 85] on link "[DOMAIN_NAME]" at bounding box center [287, 86] width 92 height 13
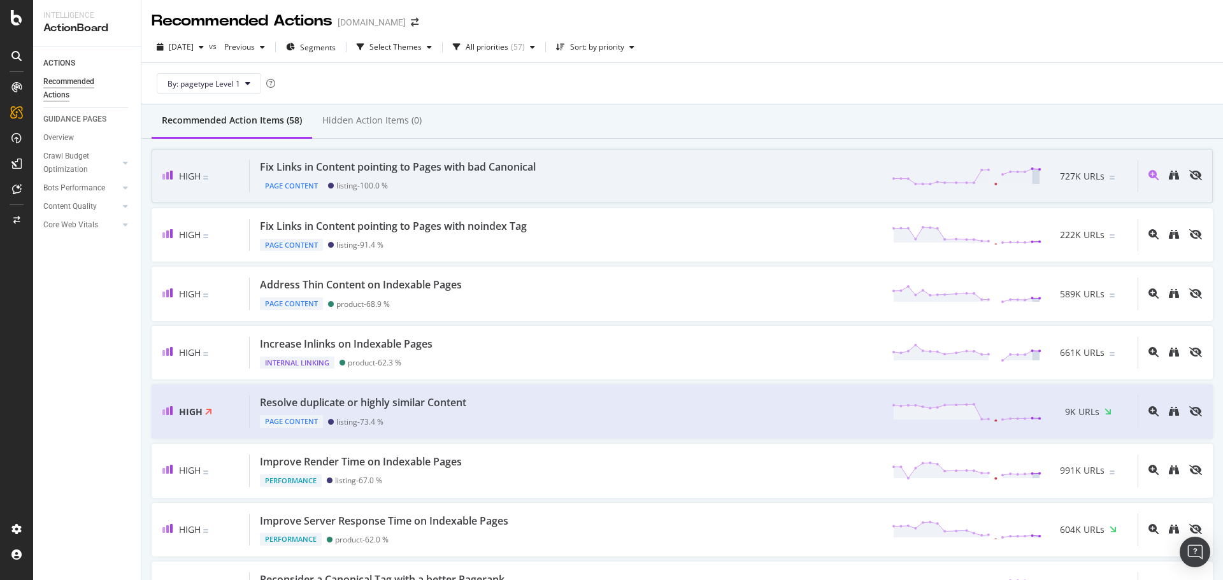
click at [487, 162] on div "Fix Links in Content pointing to Pages with bad Canonical" at bounding box center [398, 167] width 276 height 15
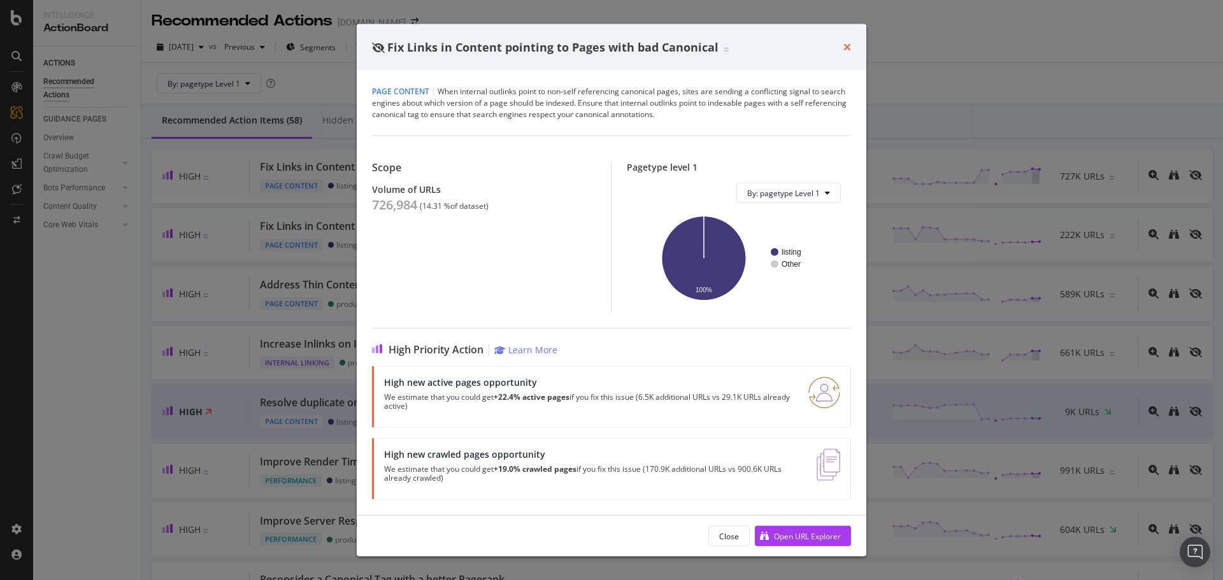
click at [850, 48] on icon "times" at bounding box center [848, 47] width 8 height 10
